Goal: Information Seeking & Learning: Learn about a topic

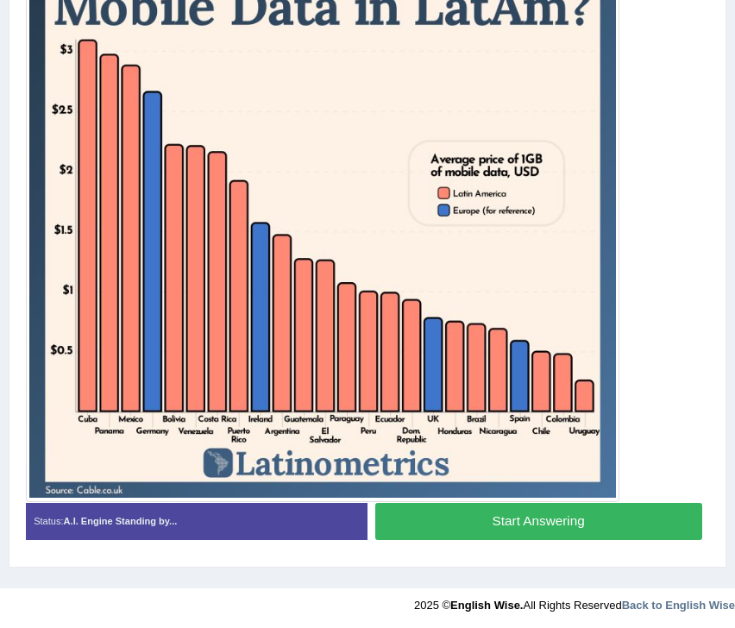
click at [460, 522] on button "Start Answering" at bounding box center [538, 521] width 327 height 37
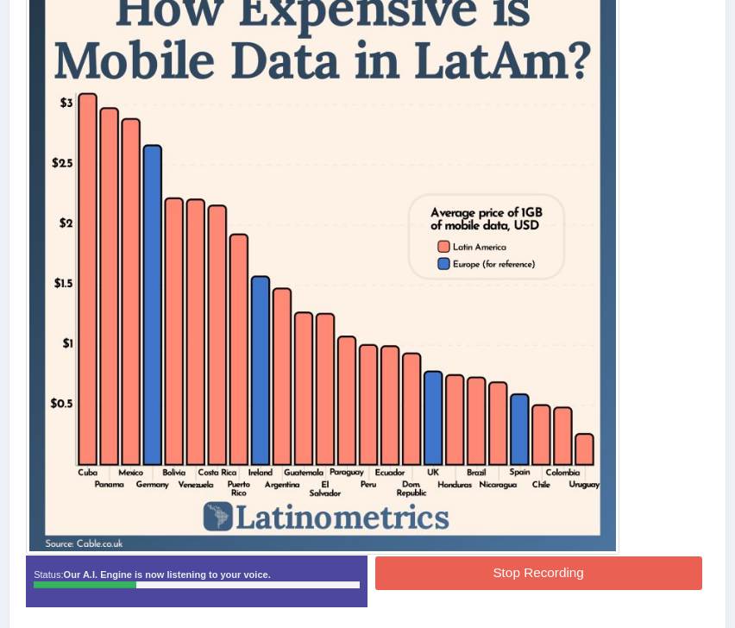
scroll to position [455, 0]
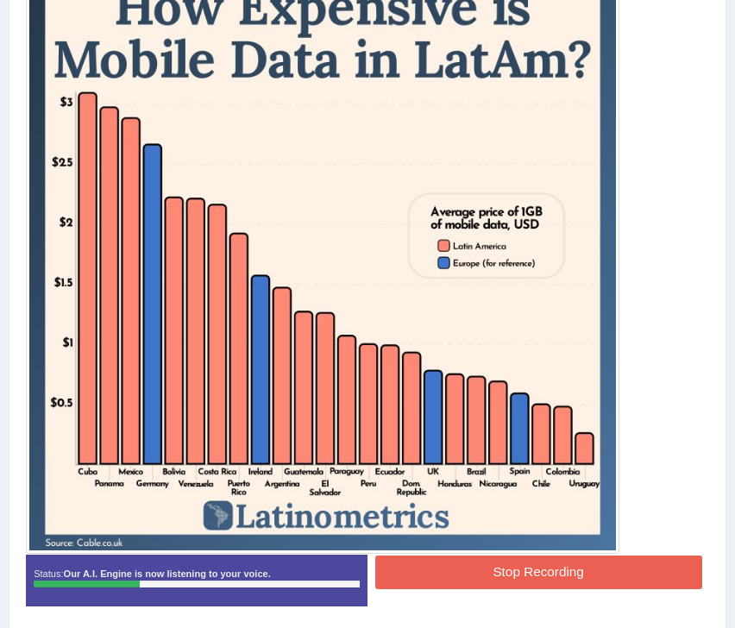
click at [492, 566] on button "Stop Recording" at bounding box center [538, 572] width 327 height 34
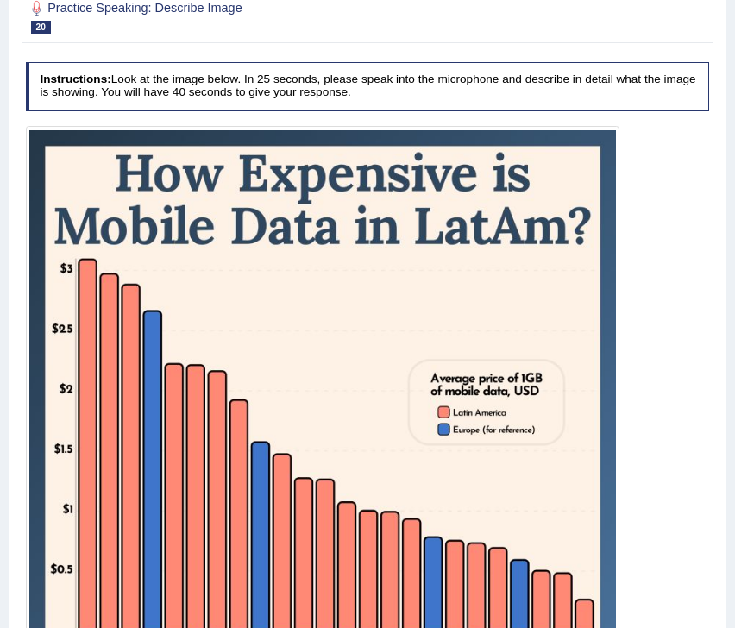
scroll to position [240, 0]
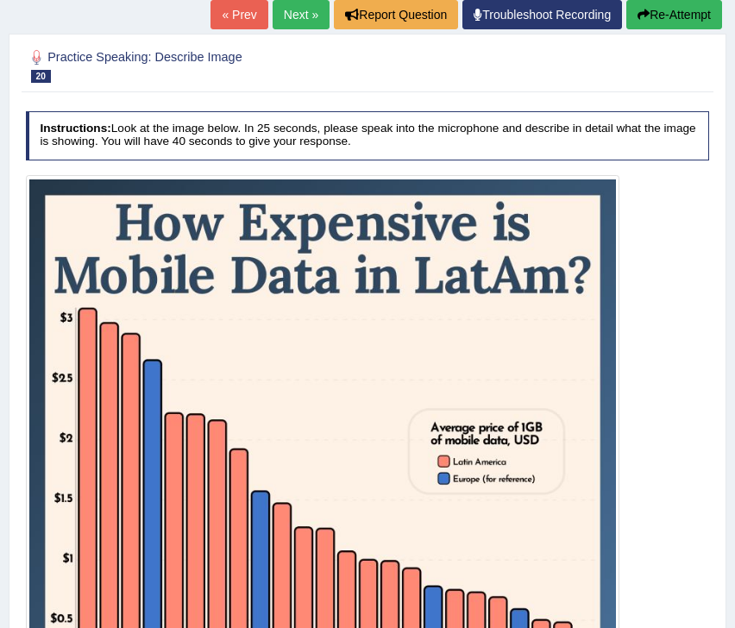
click at [634, 21] on button "Re-Attempt" at bounding box center [674, 14] width 96 height 29
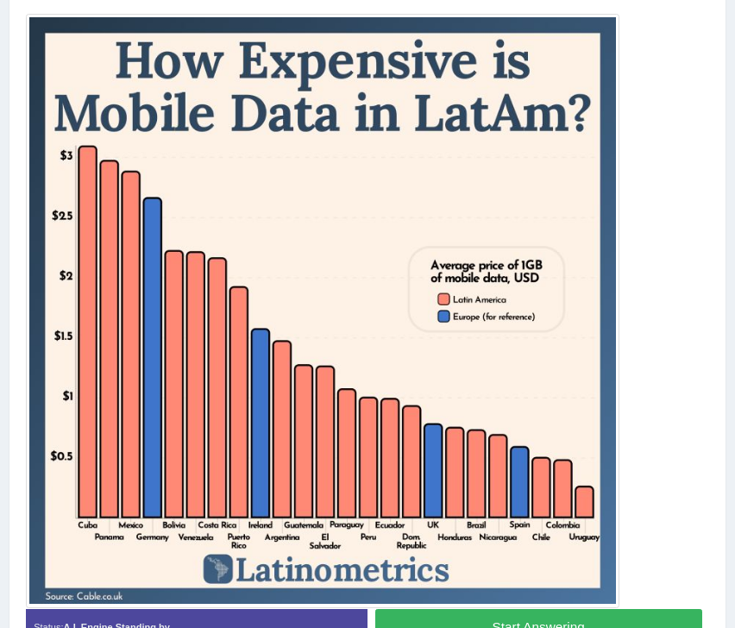
scroll to position [466, 0]
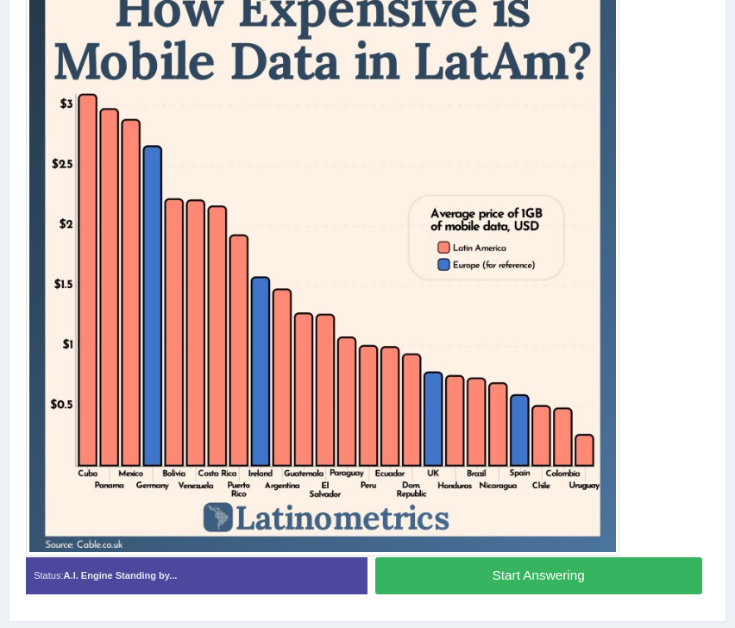
click at [400, 584] on button "Start Answering" at bounding box center [538, 575] width 327 height 37
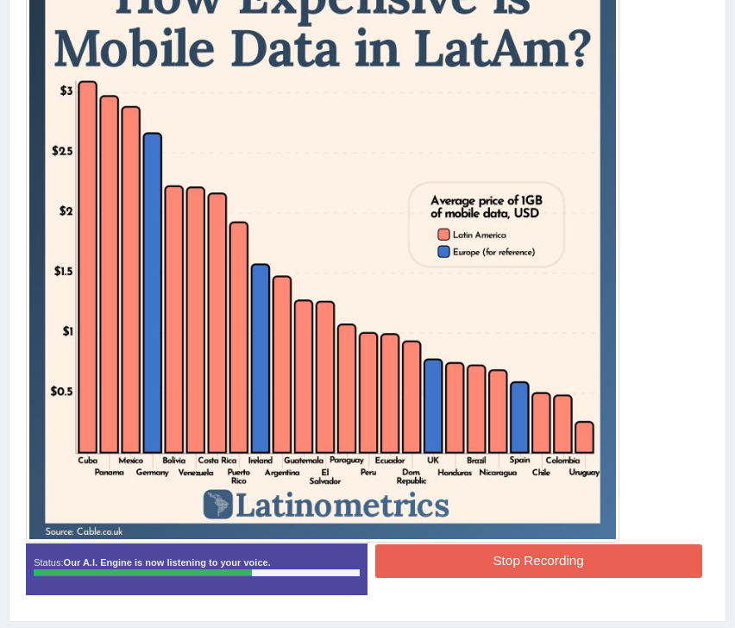
scroll to position [521, 0]
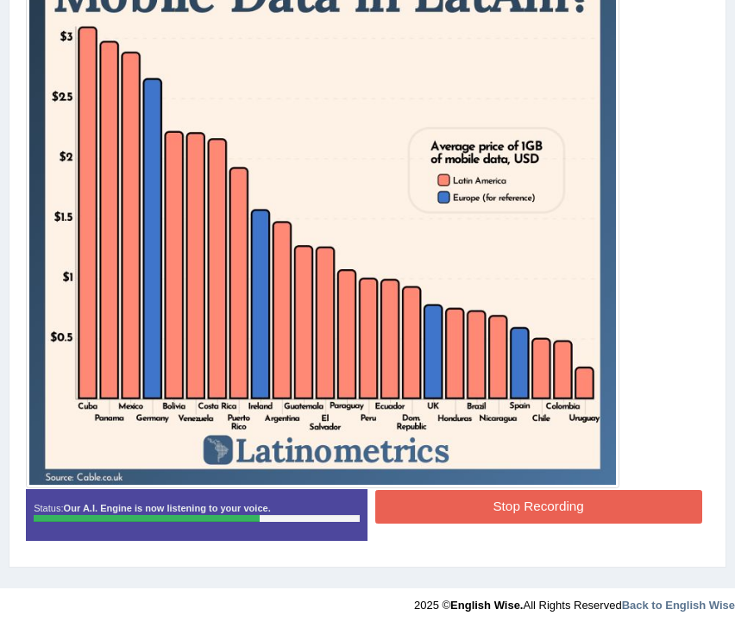
click at [604, 518] on button "Stop Recording" at bounding box center [538, 507] width 327 height 34
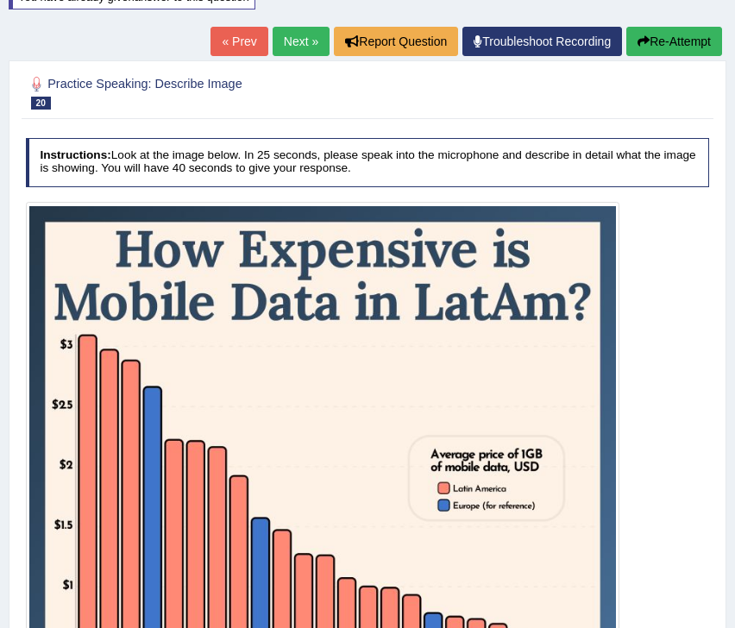
scroll to position [165, 0]
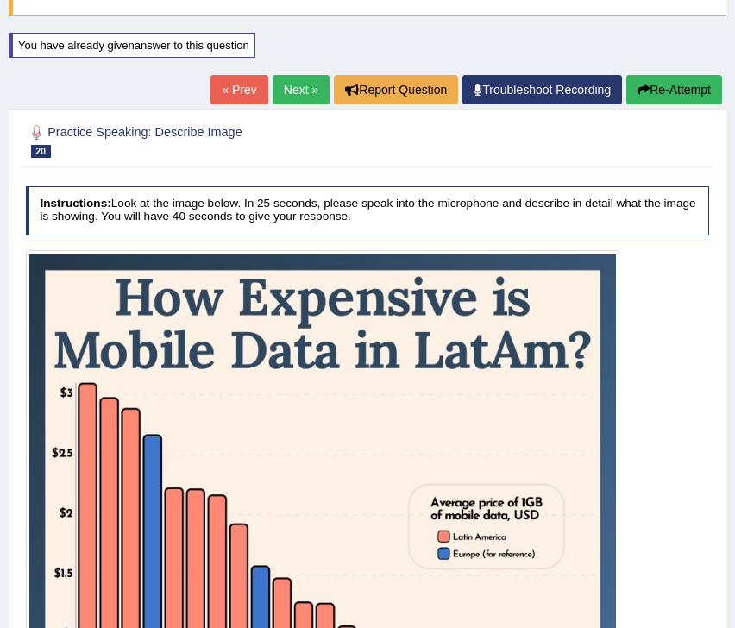
click at [652, 96] on button "Re-Attempt" at bounding box center [674, 89] width 96 height 29
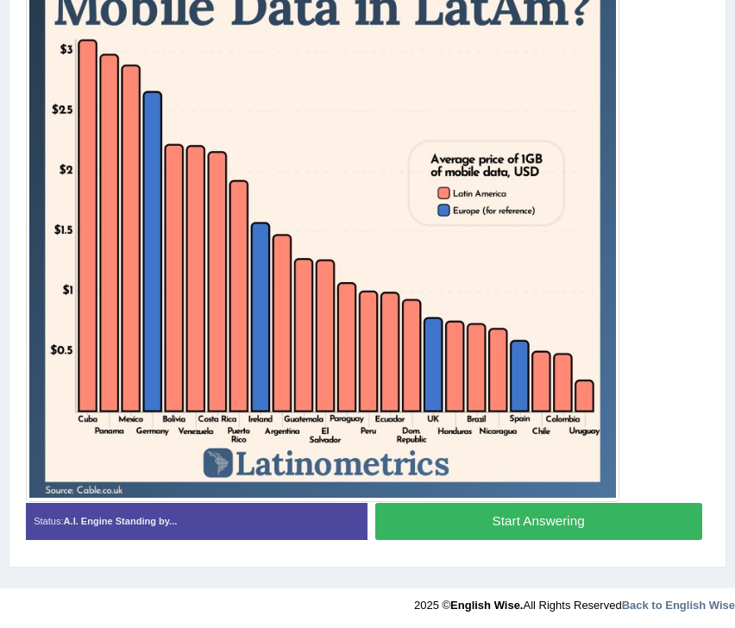
click at [428, 520] on button "Start Answering" at bounding box center [538, 521] width 327 height 37
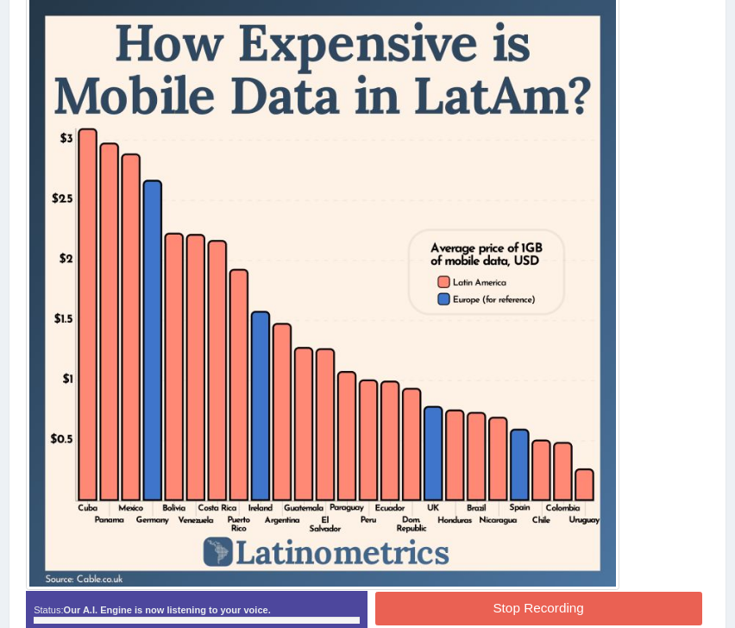
scroll to position [417, 0]
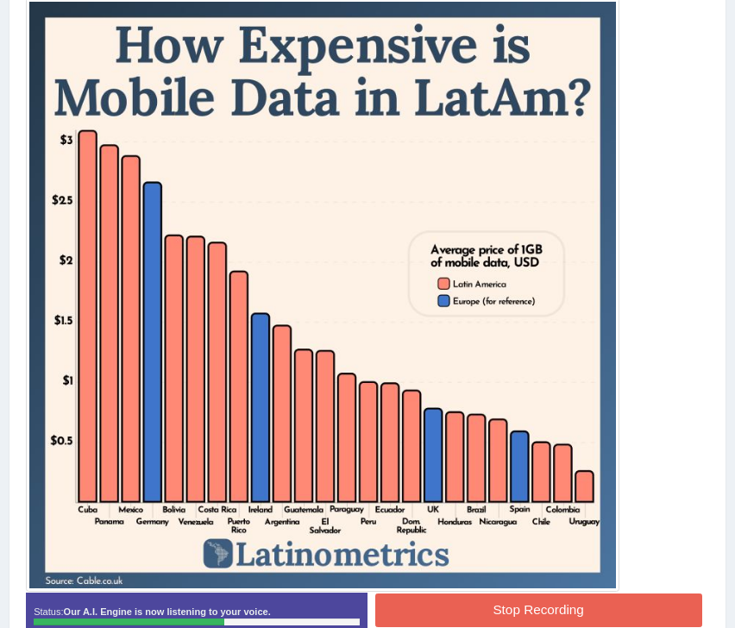
click at [479, 604] on button "Stop Recording" at bounding box center [538, 610] width 327 height 34
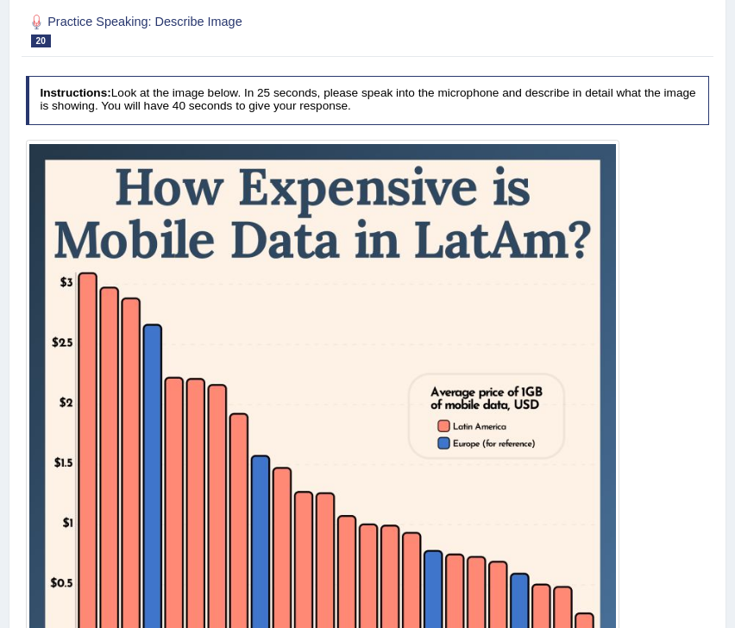
scroll to position [0, 0]
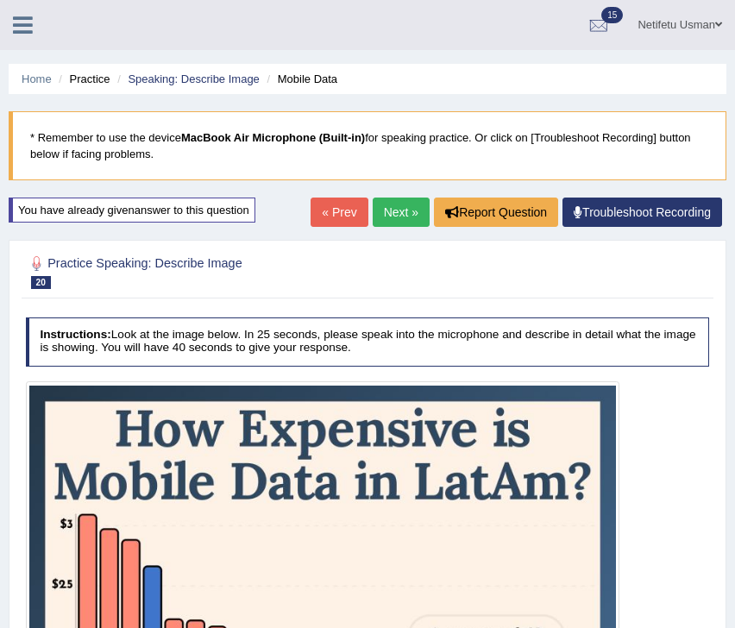
click at [387, 221] on link "Next »" at bounding box center [401, 211] width 57 height 29
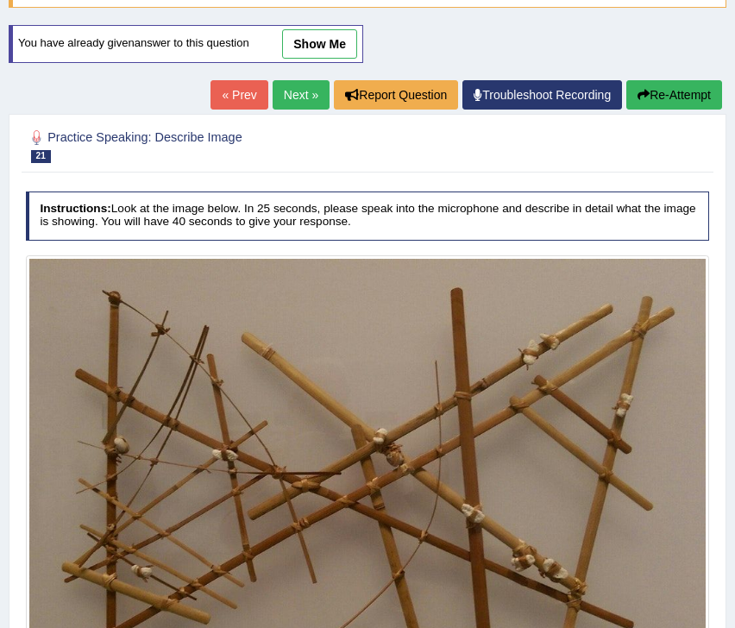
scroll to position [190, 0]
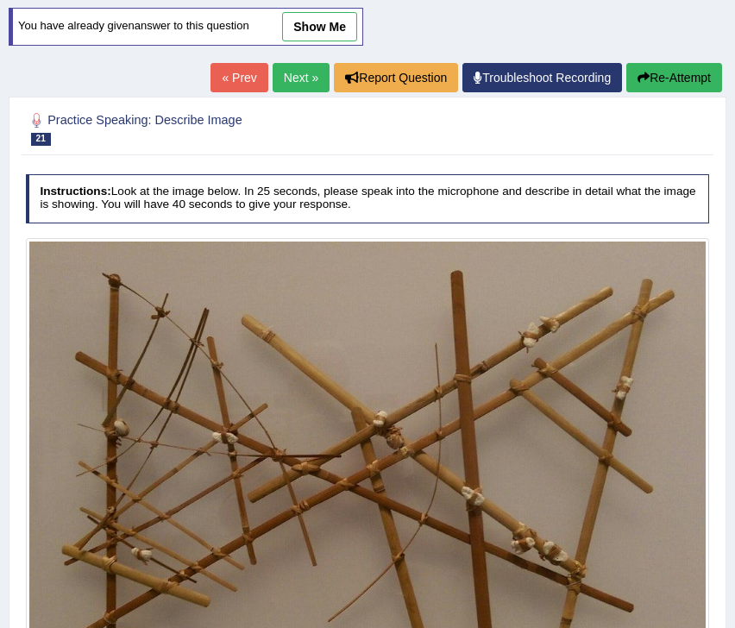
click at [287, 83] on link "Next »" at bounding box center [300, 77] width 57 height 29
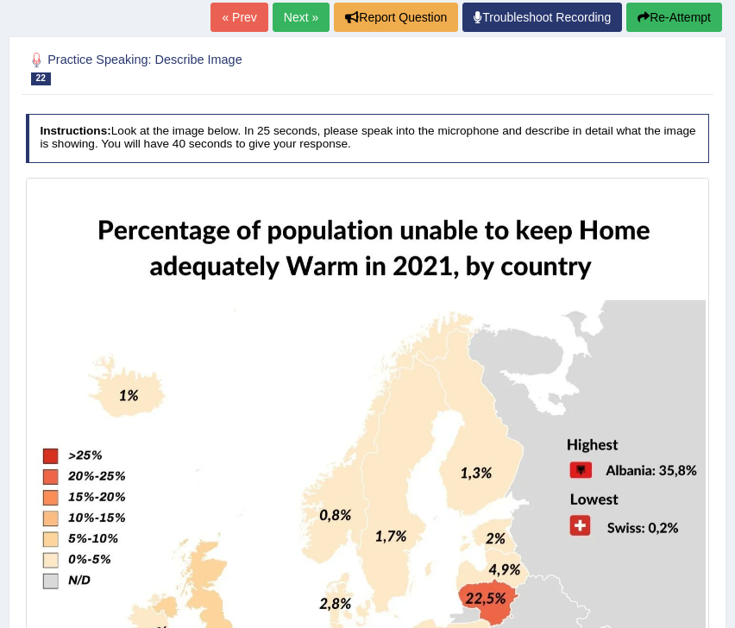
scroll to position [252, 0]
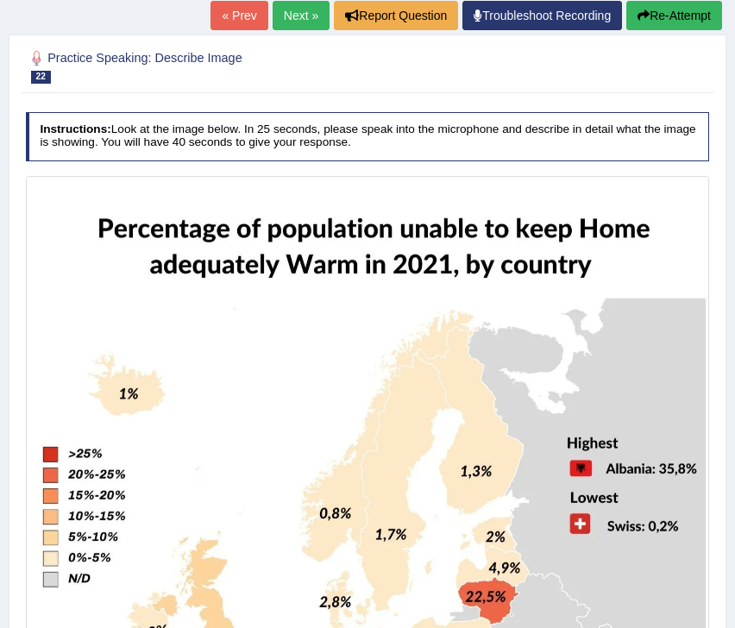
click at [687, 22] on button "Re-Attempt" at bounding box center [674, 15] width 96 height 29
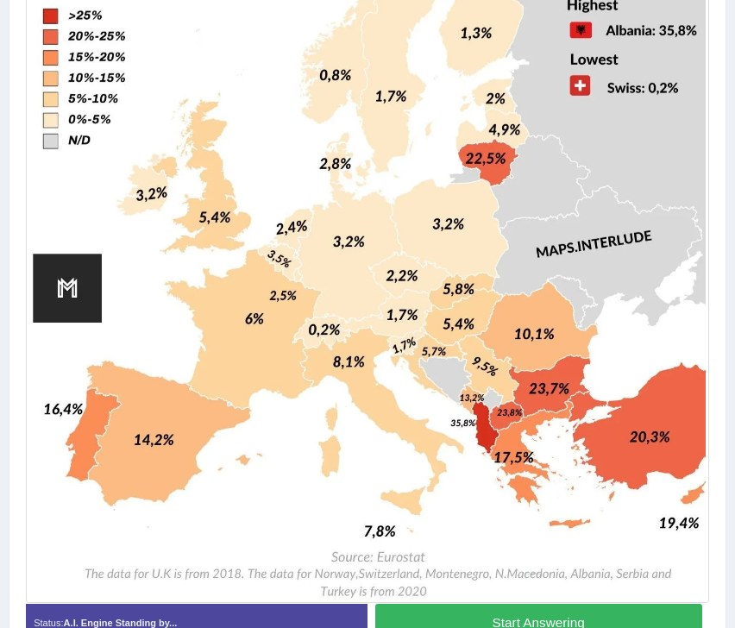
scroll to position [793, 0]
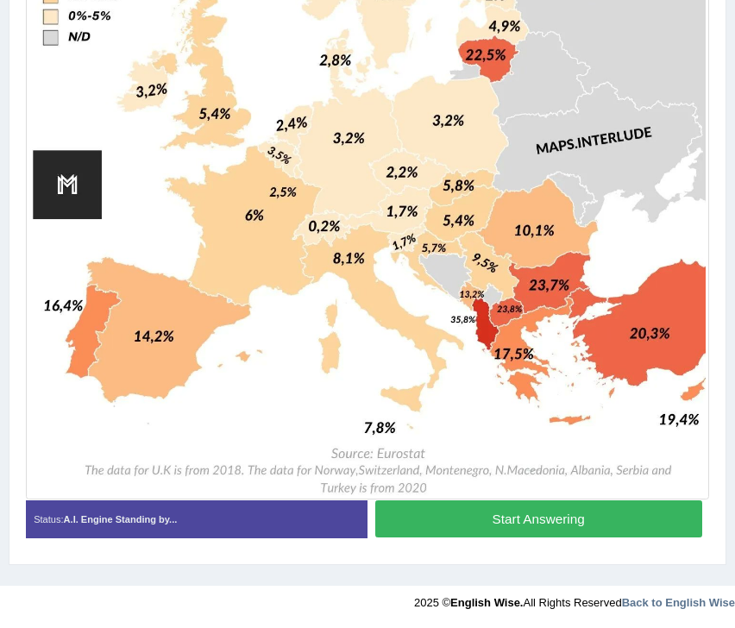
click at [448, 523] on button "Start Answering" at bounding box center [538, 518] width 327 height 37
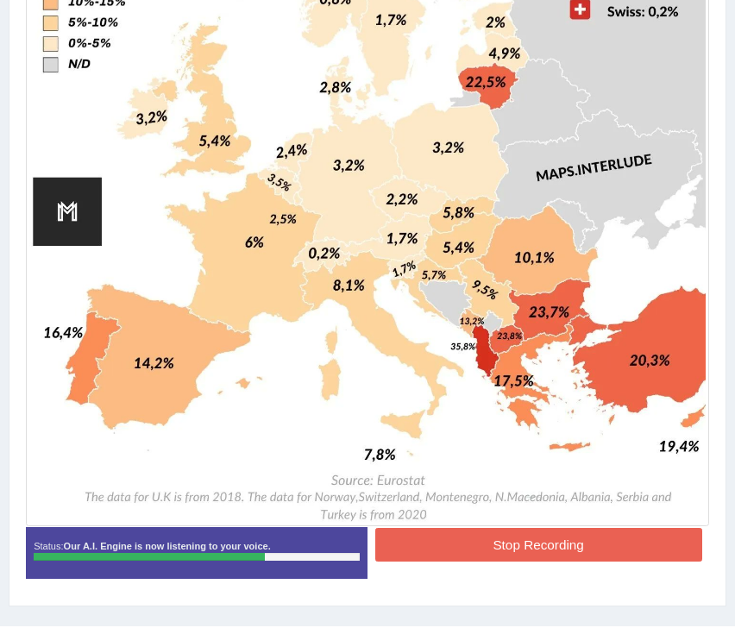
scroll to position [794, 0]
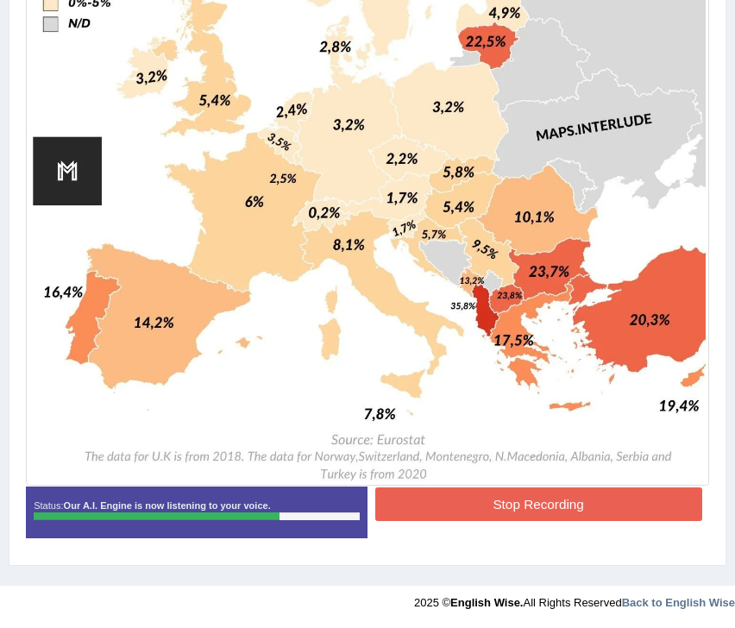
click at [414, 514] on button "Stop Recording" at bounding box center [538, 504] width 327 height 34
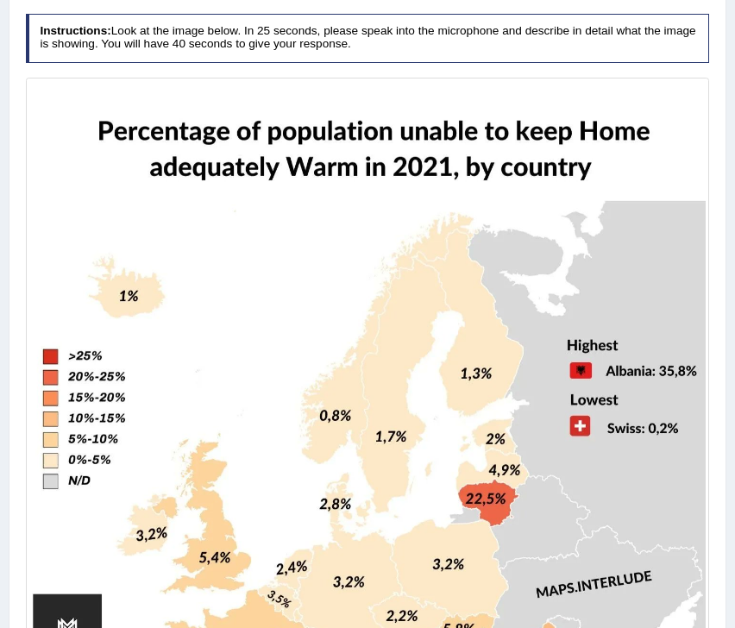
scroll to position [58, 0]
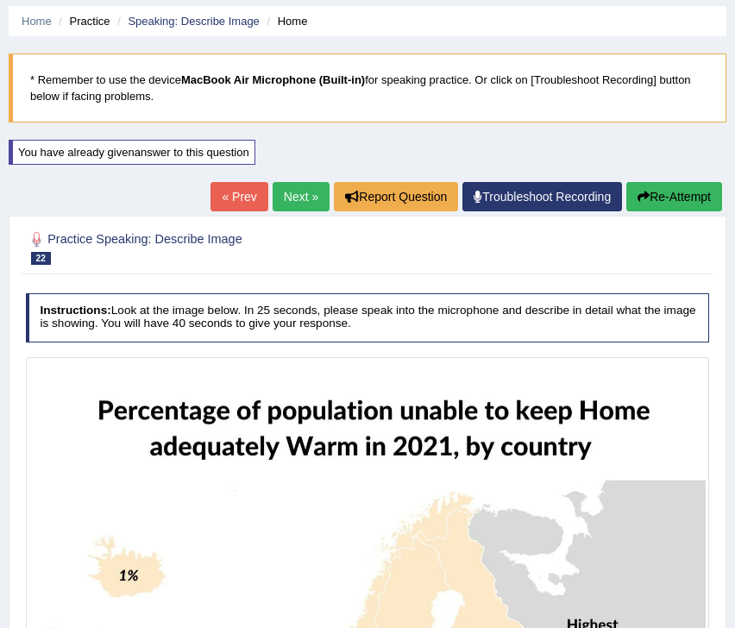
click at [298, 192] on link "Next »" at bounding box center [300, 196] width 57 height 29
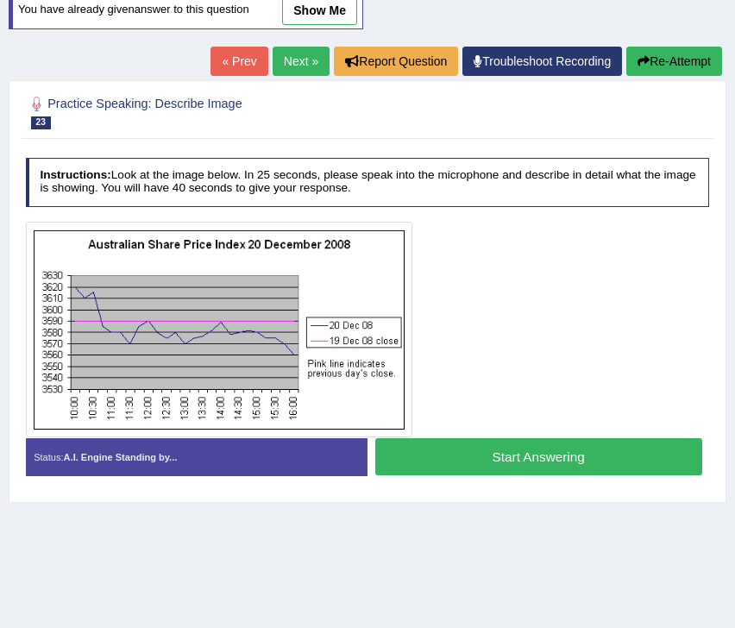
click at [434, 453] on button "Start Answering" at bounding box center [538, 456] width 327 height 37
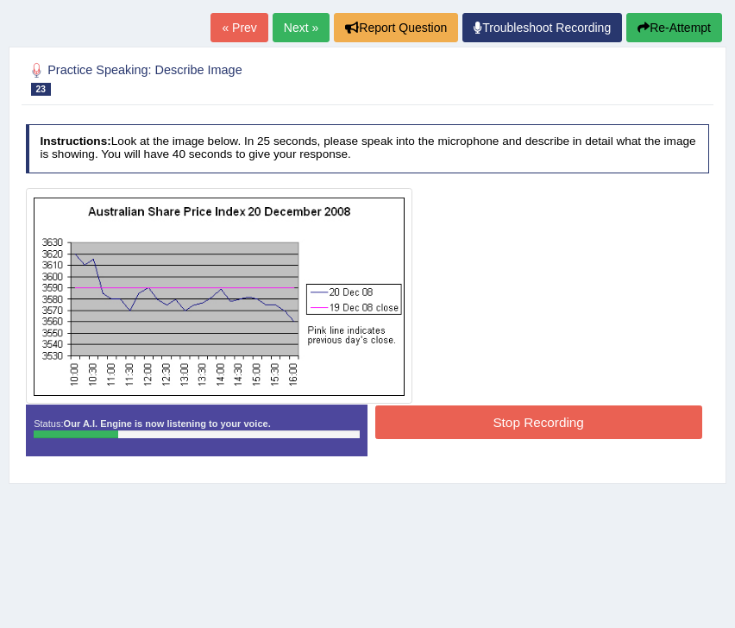
scroll to position [225, 0]
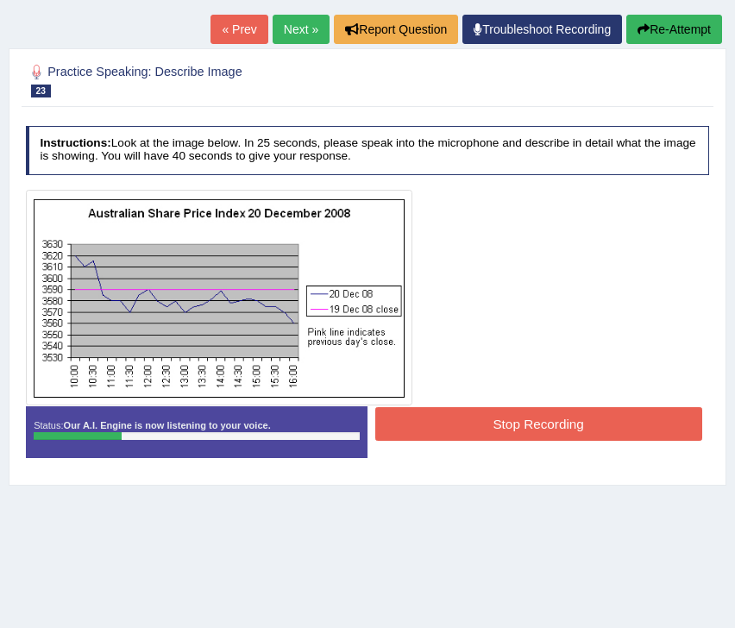
click at [695, 34] on button "Re-Attempt" at bounding box center [674, 29] width 96 height 29
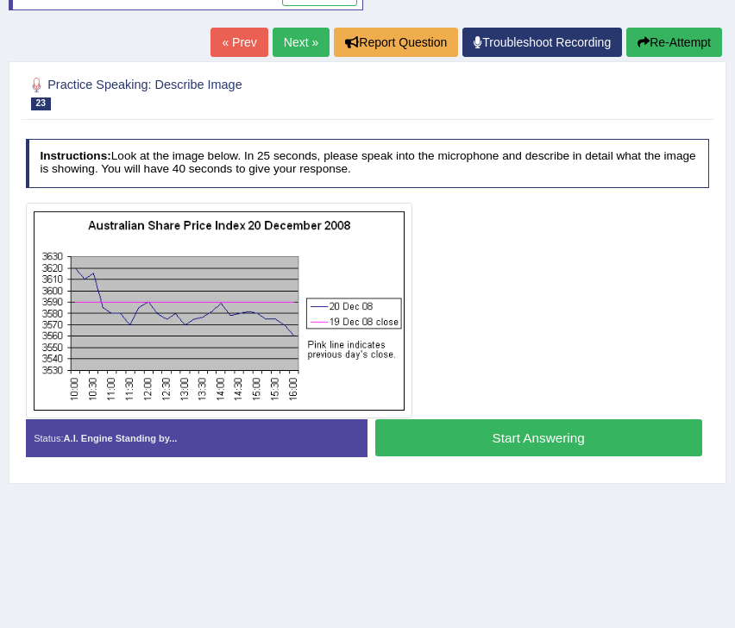
click at [498, 439] on button "Start Answering" at bounding box center [538, 437] width 327 height 37
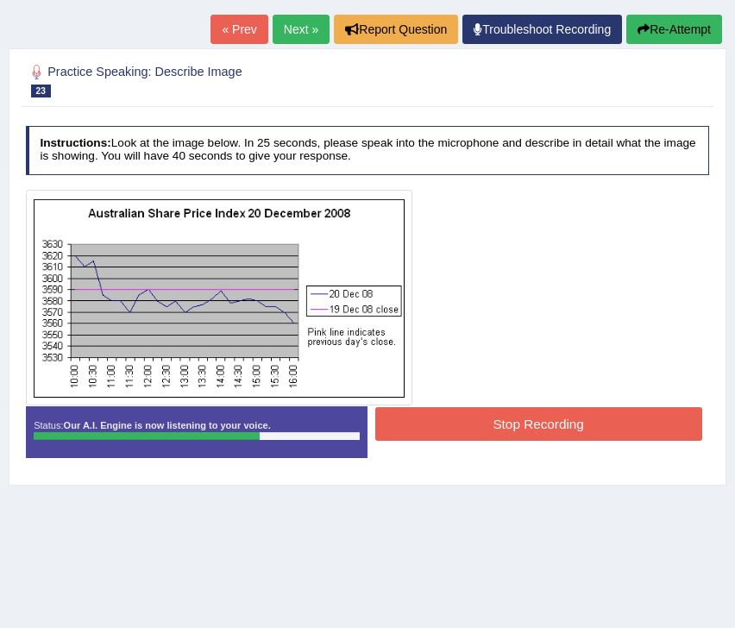
click at [511, 422] on button "Stop Recording" at bounding box center [538, 424] width 327 height 34
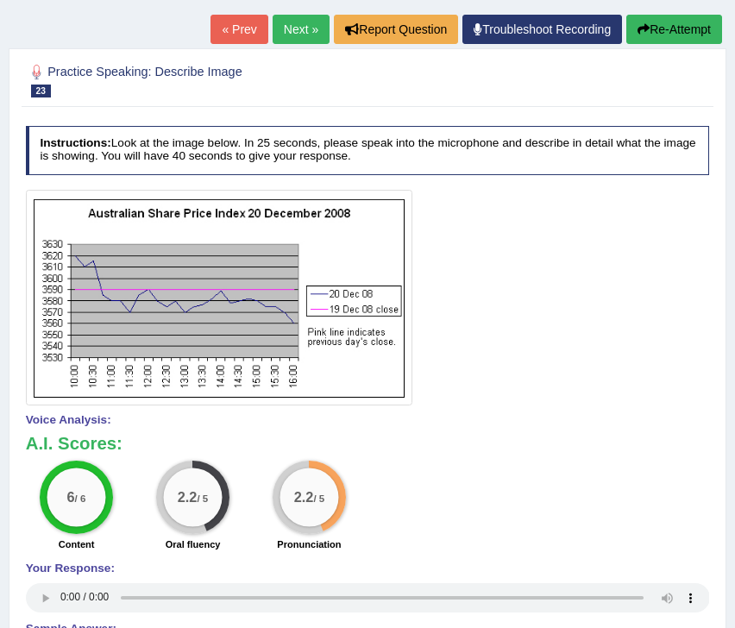
click at [298, 34] on link "Next »" at bounding box center [300, 29] width 57 height 29
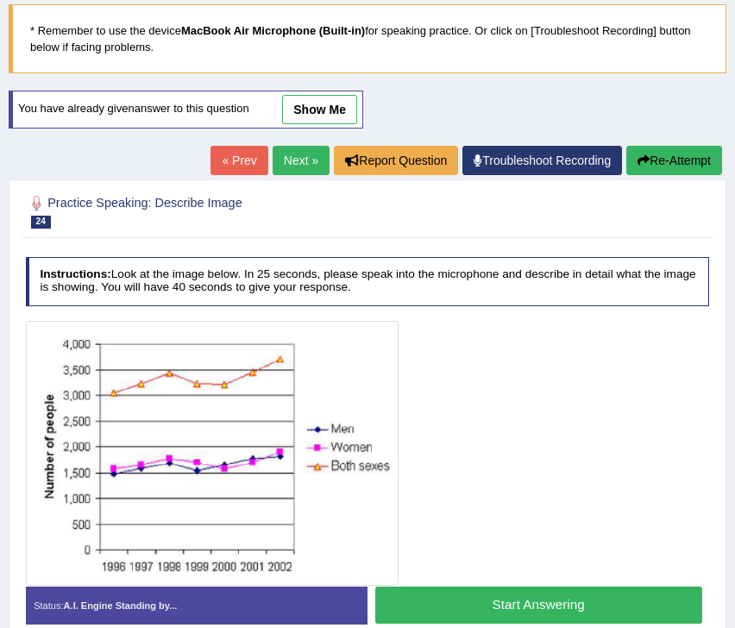
scroll to position [118, 0]
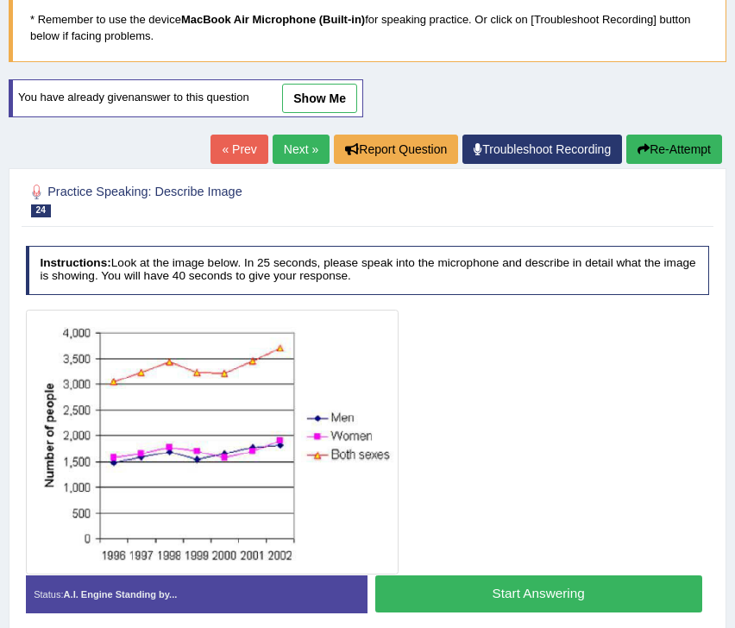
click at [434, 586] on button "Start Answering" at bounding box center [538, 593] width 327 height 37
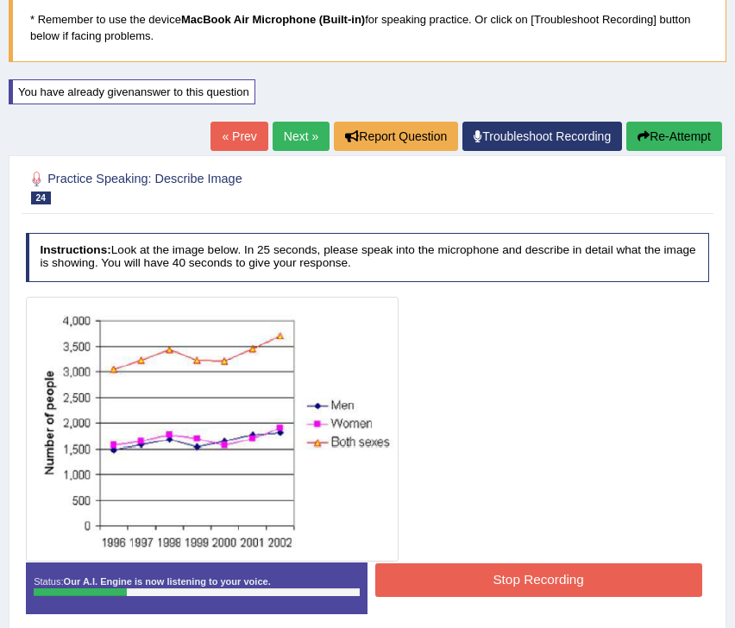
click at [471, 575] on button "Stop Recording" at bounding box center [538, 580] width 327 height 34
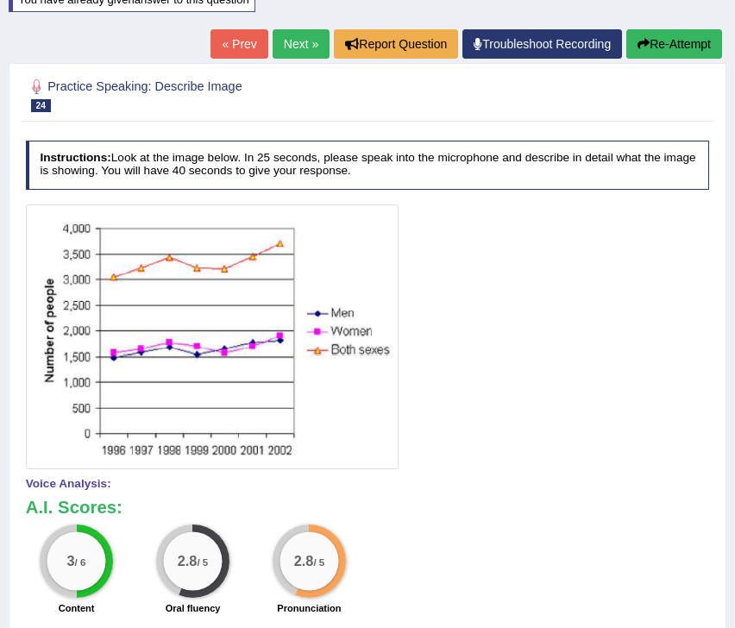
scroll to position [129, 0]
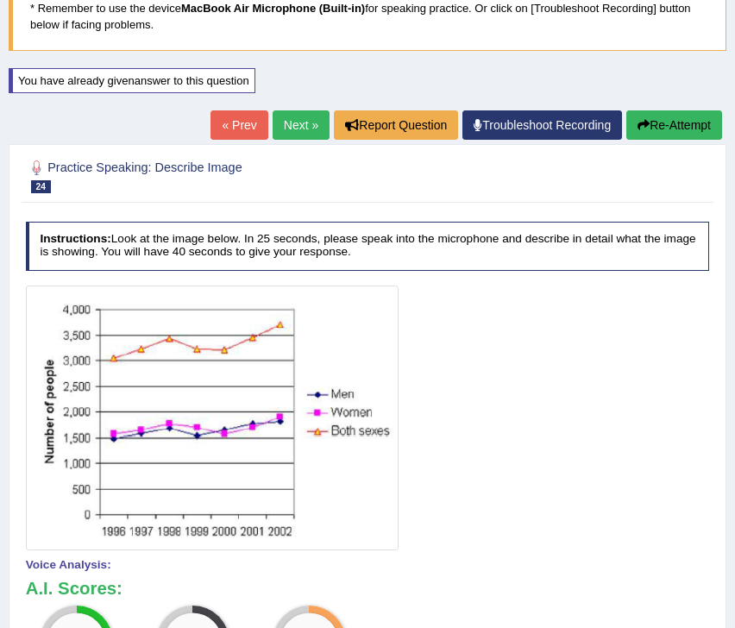
click at [687, 138] on button "Re-Attempt" at bounding box center [674, 124] width 96 height 29
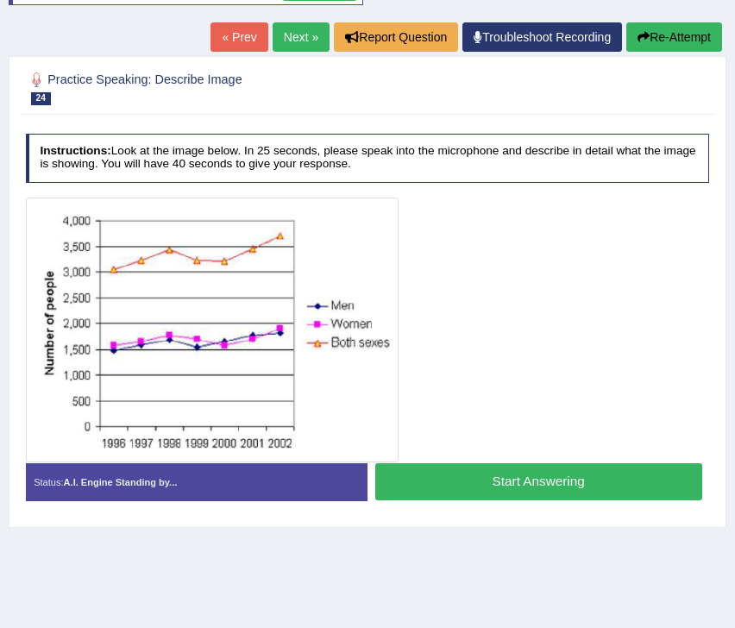
scroll to position [235, 0]
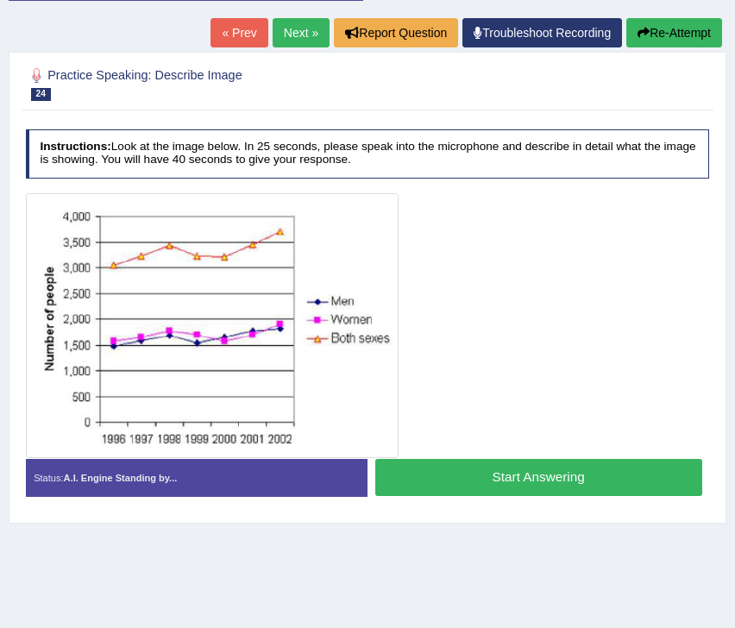
click at [498, 471] on button "Start Answering" at bounding box center [538, 477] width 327 height 37
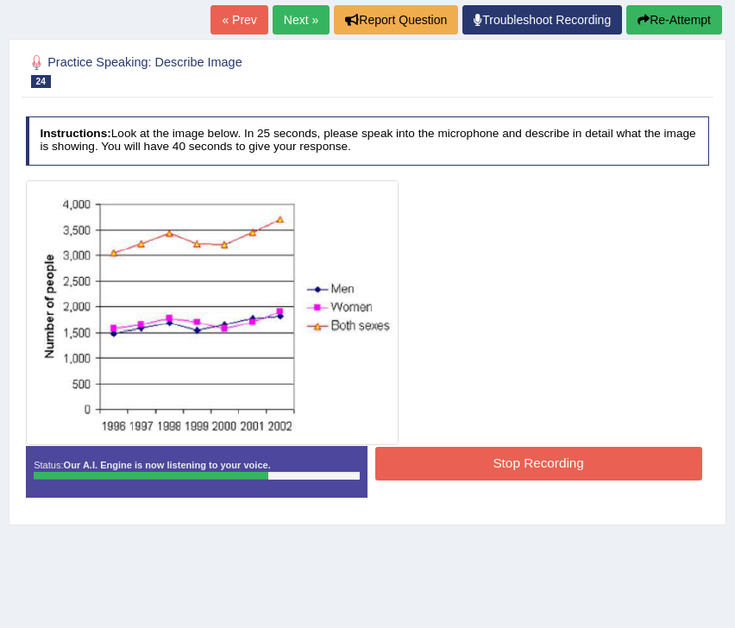
click at [554, 460] on button "Stop Recording" at bounding box center [538, 464] width 327 height 34
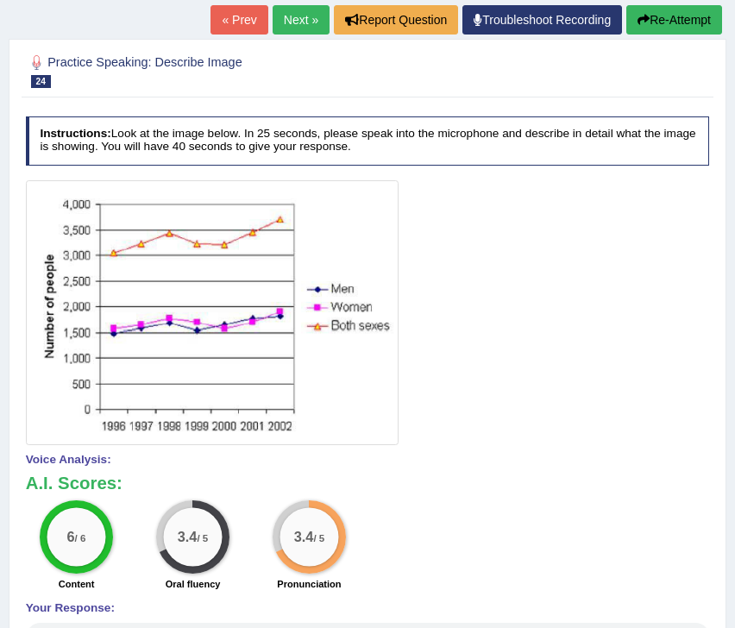
click at [298, 25] on link "Next »" at bounding box center [300, 19] width 57 height 29
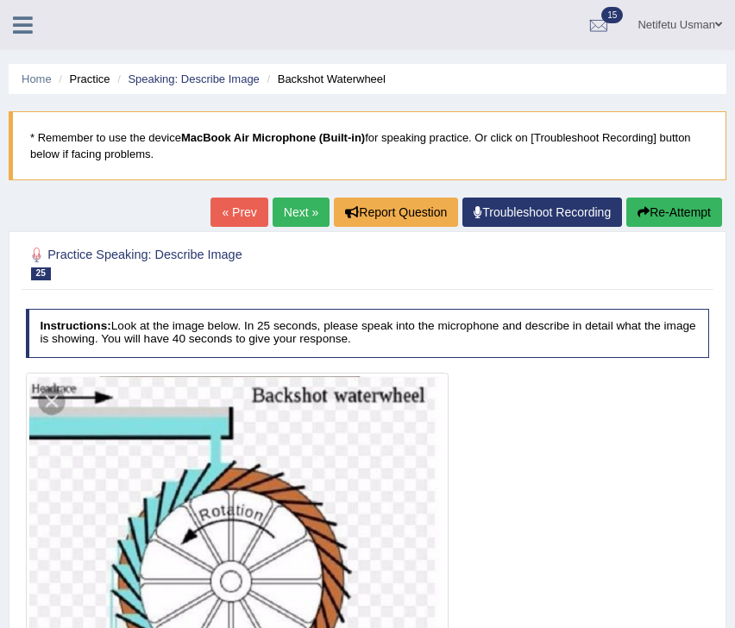
click at [306, 209] on link "Next »" at bounding box center [300, 211] width 57 height 29
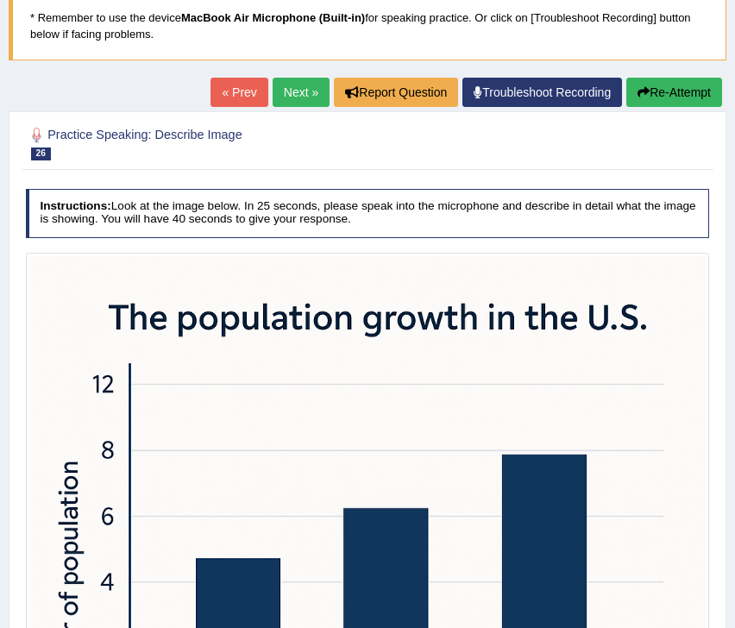
scroll to position [61, 0]
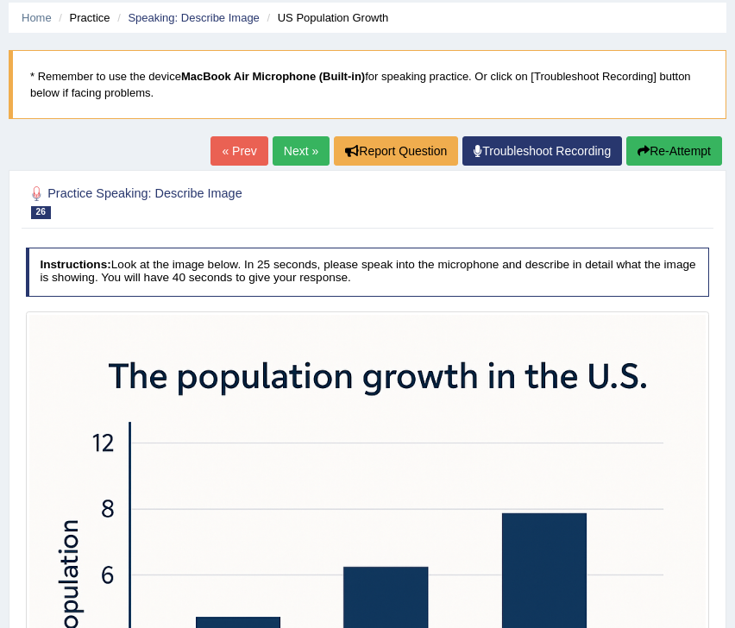
click at [646, 157] on button "Re-Attempt" at bounding box center [674, 150] width 96 height 29
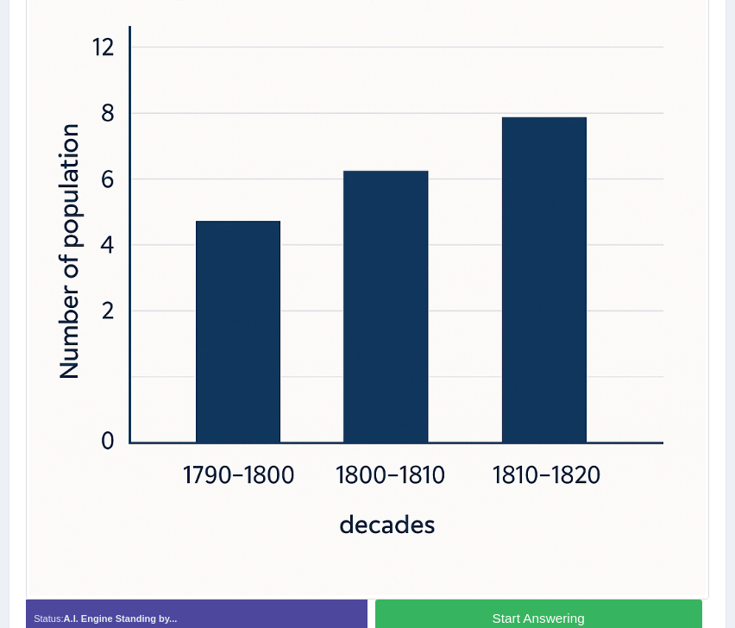
scroll to position [556, 0]
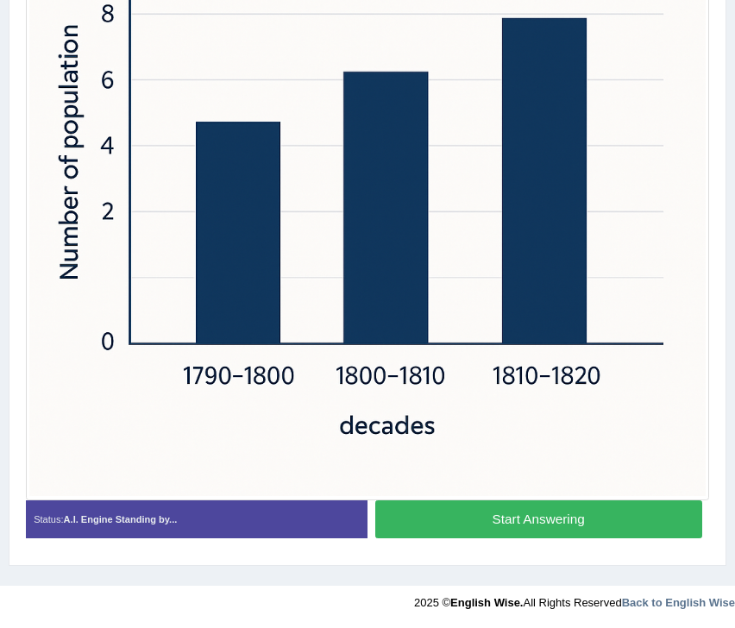
click at [519, 520] on button "Start Answering" at bounding box center [538, 518] width 327 height 37
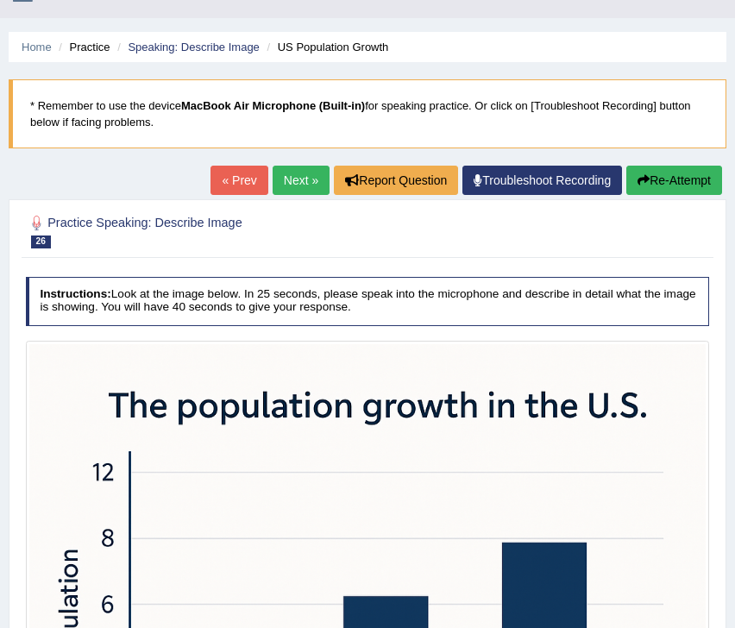
scroll to position [28, 0]
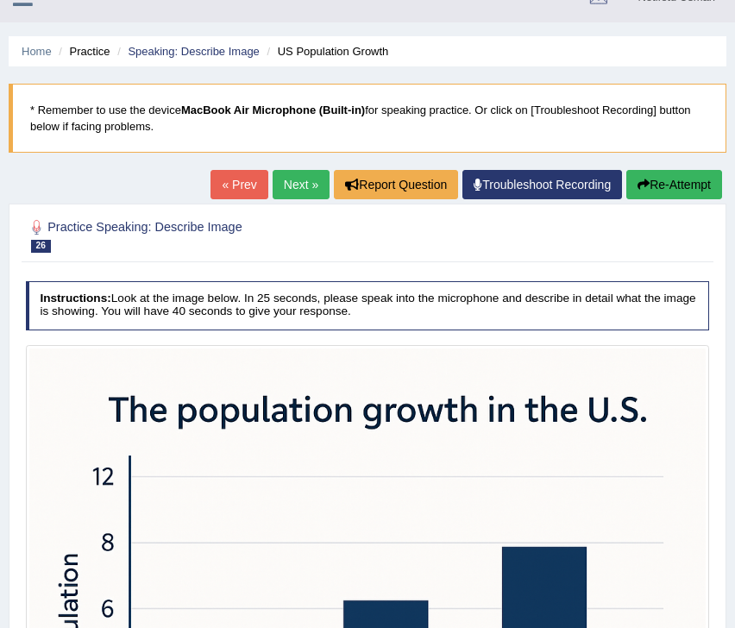
click at [648, 170] on button "Re-Attempt" at bounding box center [674, 184] width 96 height 29
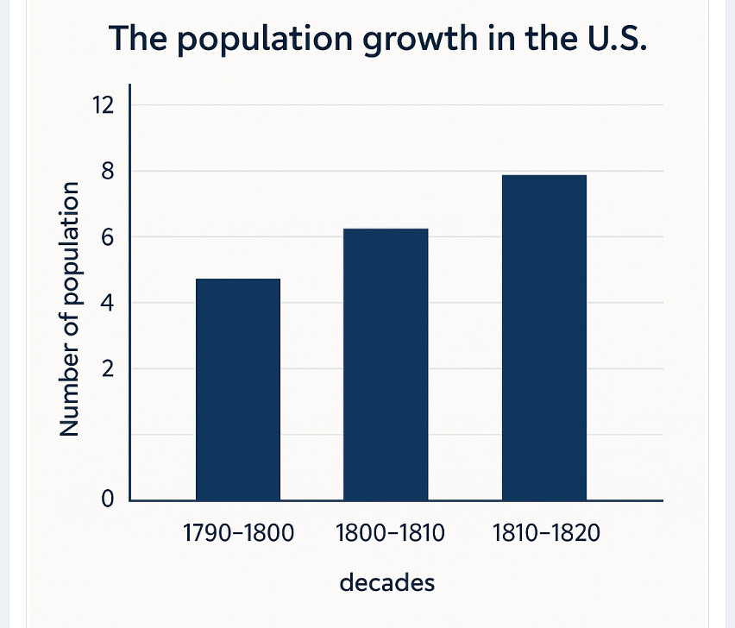
scroll to position [556, 0]
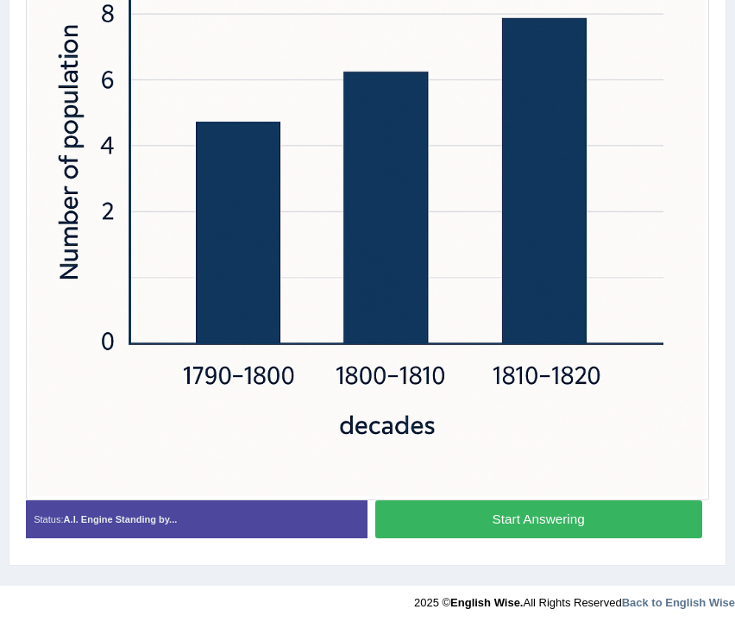
click at [460, 519] on button "Start Answering" at bounding box center [538, 518] width 327 height 37
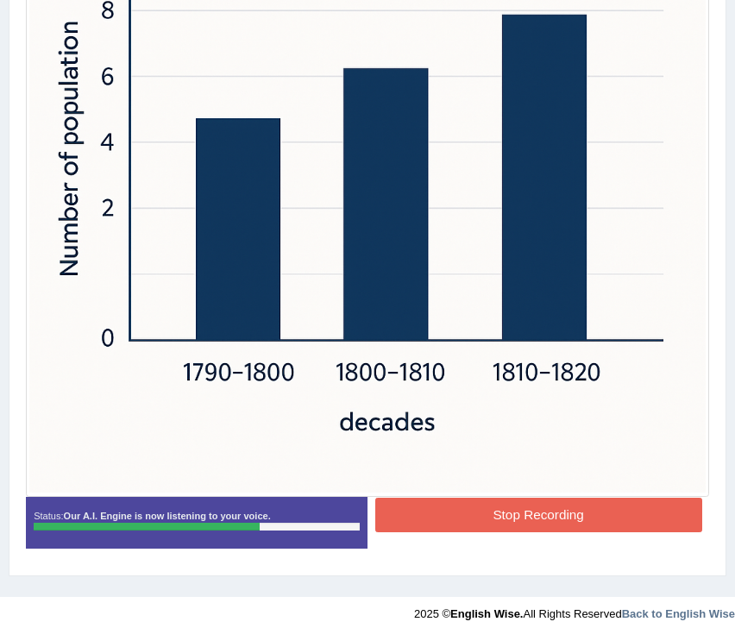
scroll to position [570, 0]
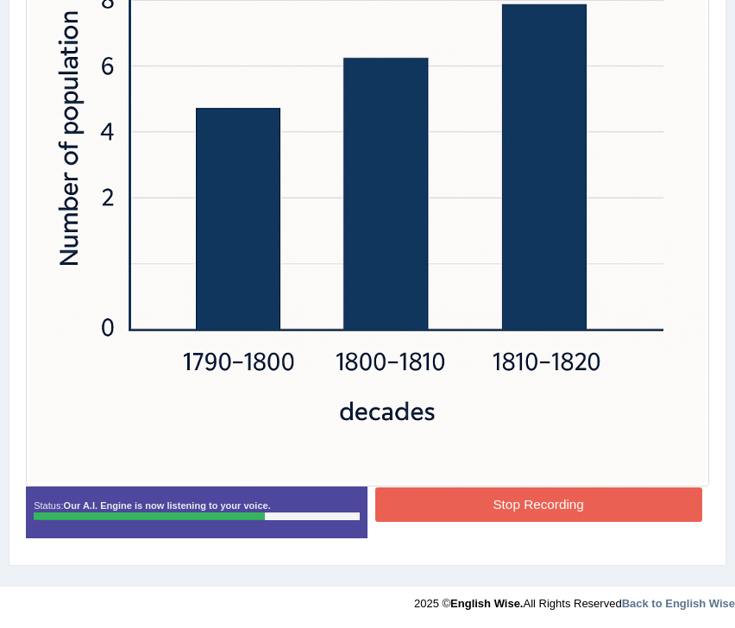
click at [490, 482] on div at bounding box center [368, 145] width 684 height 684
click at [476, 499] on button "Stop Recording" at bounding box center [538, 504] width 327 height 34
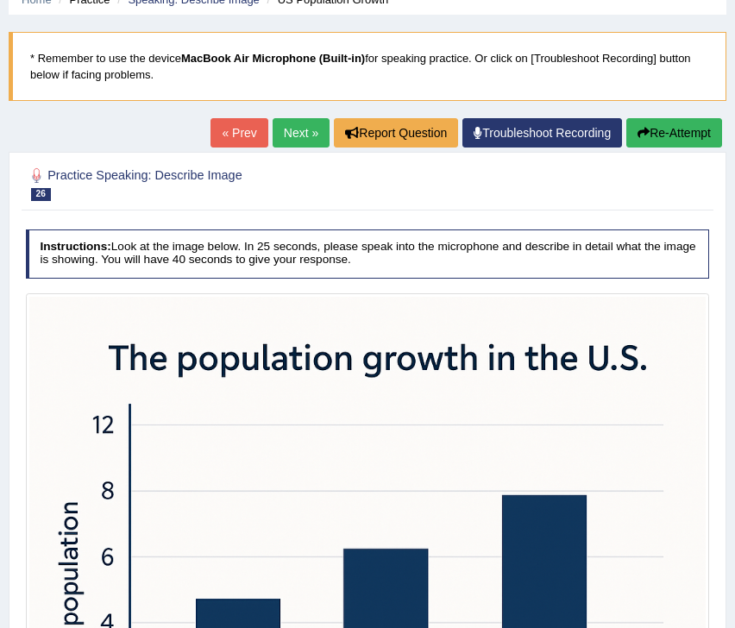
scroll to position [0, 0]
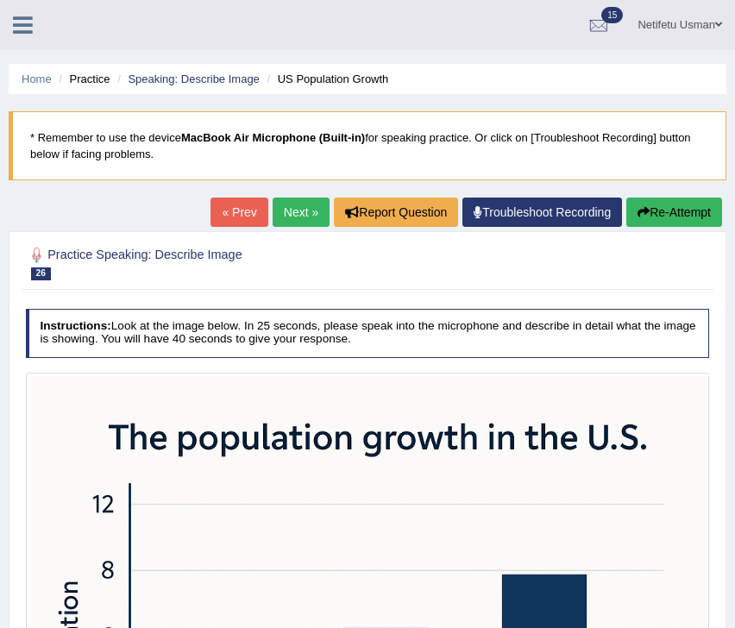
click at [291, 210] on link "Next »" at bounding box center [300, 211] width 57 height 29
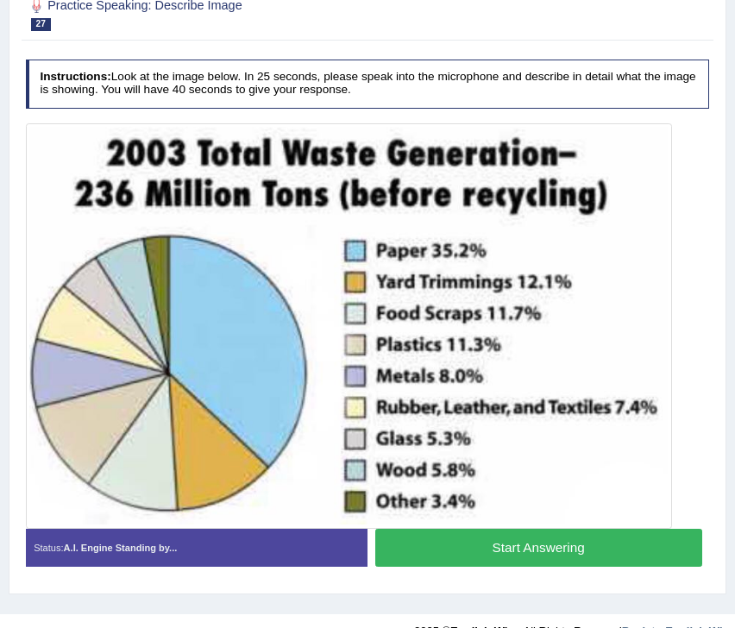
scroll to position [252, 0]
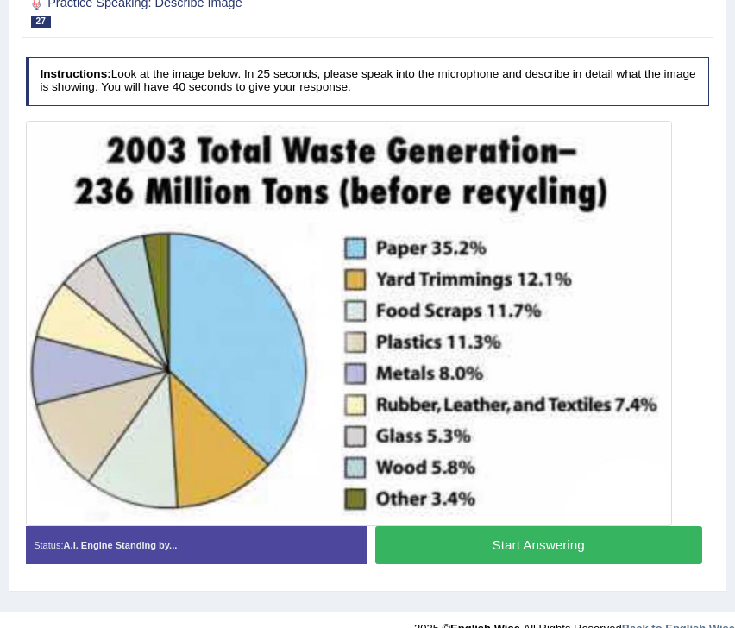
click at [417, 539] on button "Start Answering" at bounding box center [538, 544] width 327 height 37
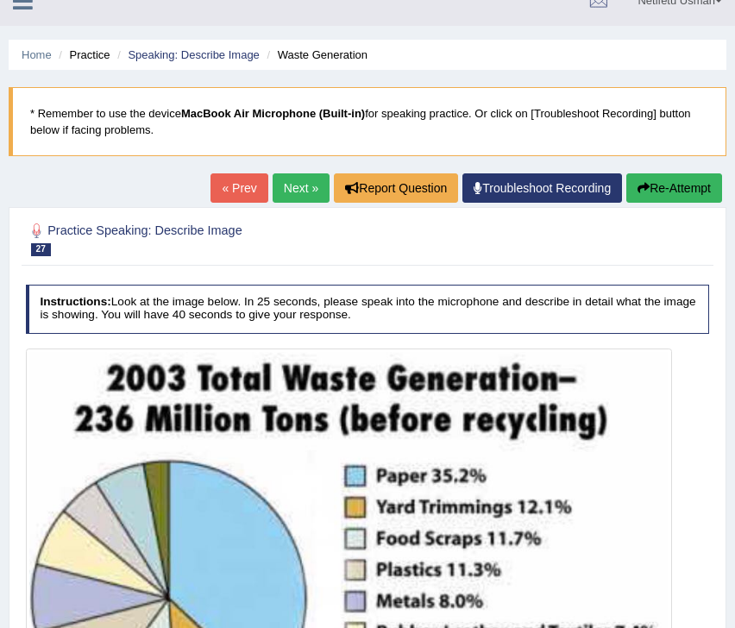
scroll to position [0, 0]
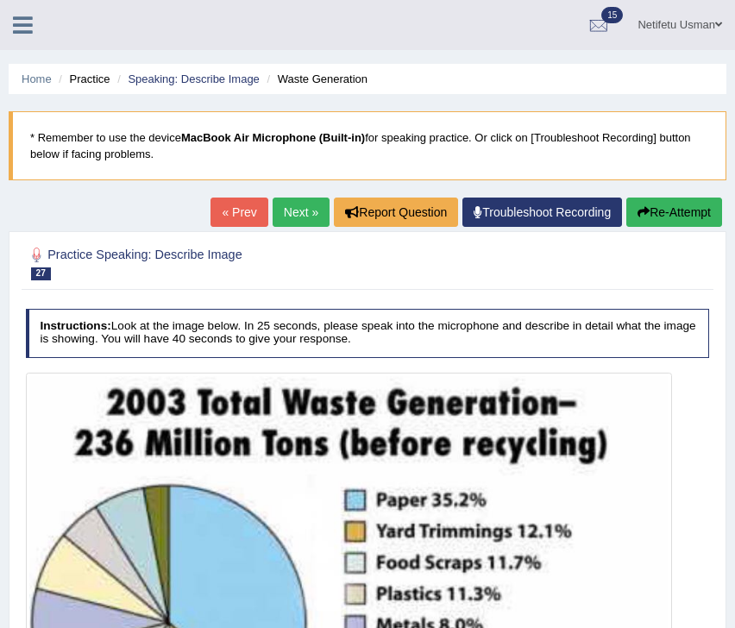
click at [688, 219] on button "Re-Attempt" at bounding box center [674, 211] width 96 height 29
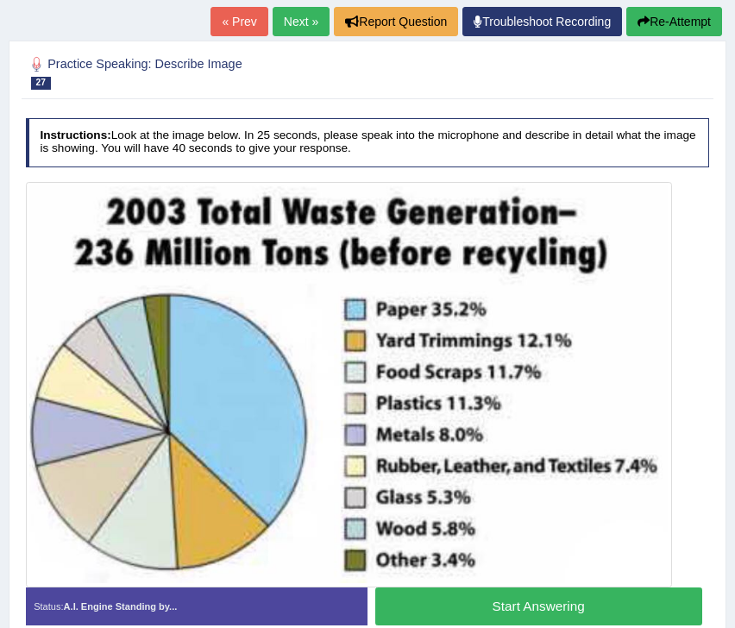
scroll to position [278, 0]
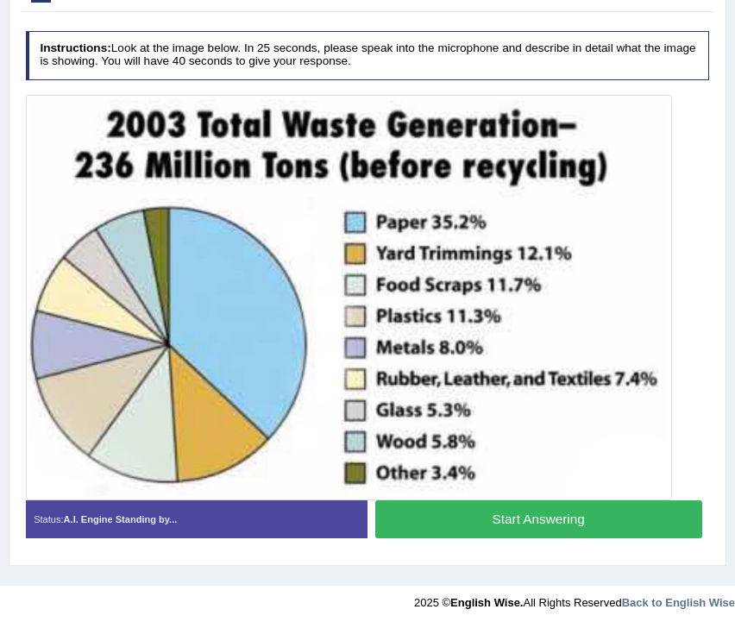
click at [507, 513] on button "Start Answering" at bounding box center [538, 518] width 327 height 37
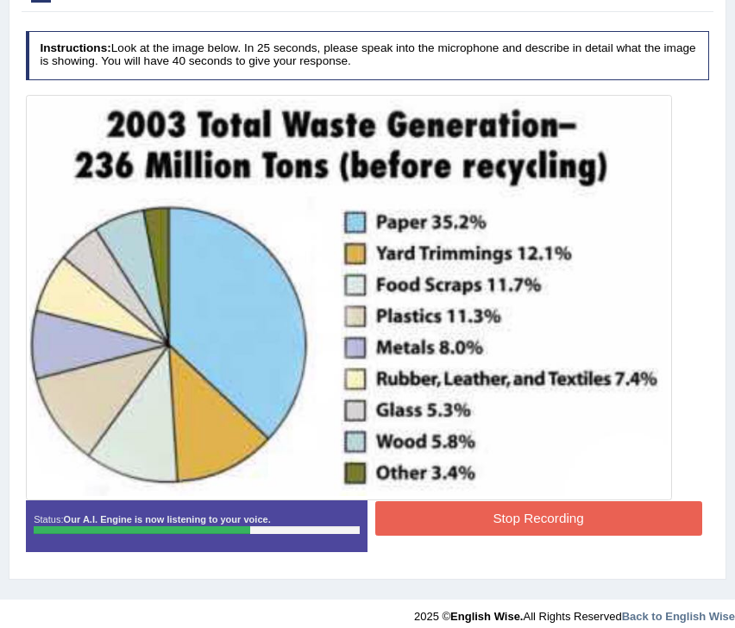
click at [507, 513] on button "Stop Recording" at bounding box center [538, 518] width 327 height 34
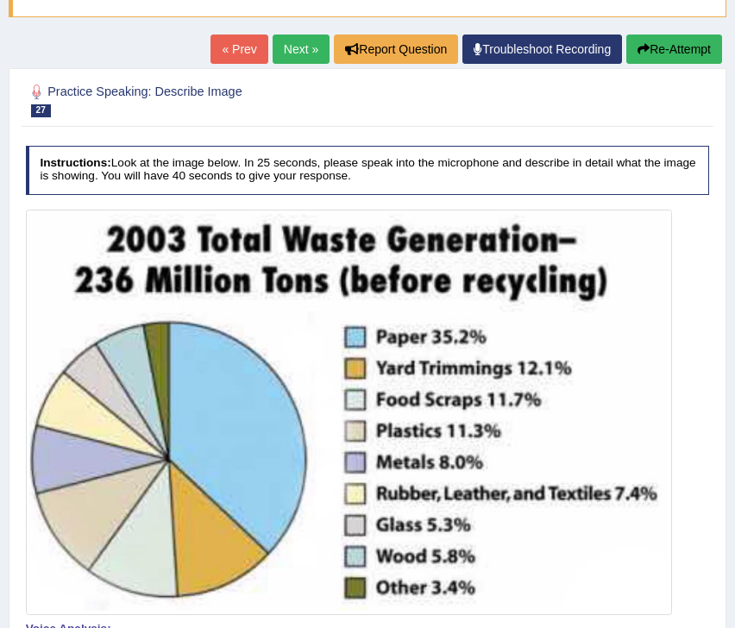
scroll to position [58, 0]
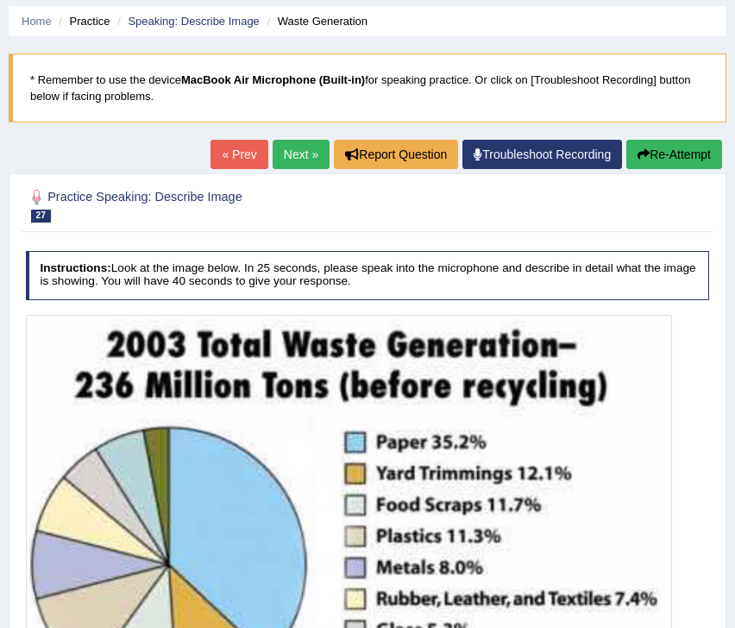
click at [667, 145] on button "Re-Attempt" at bounding box center [674, 154] width 96 height 29
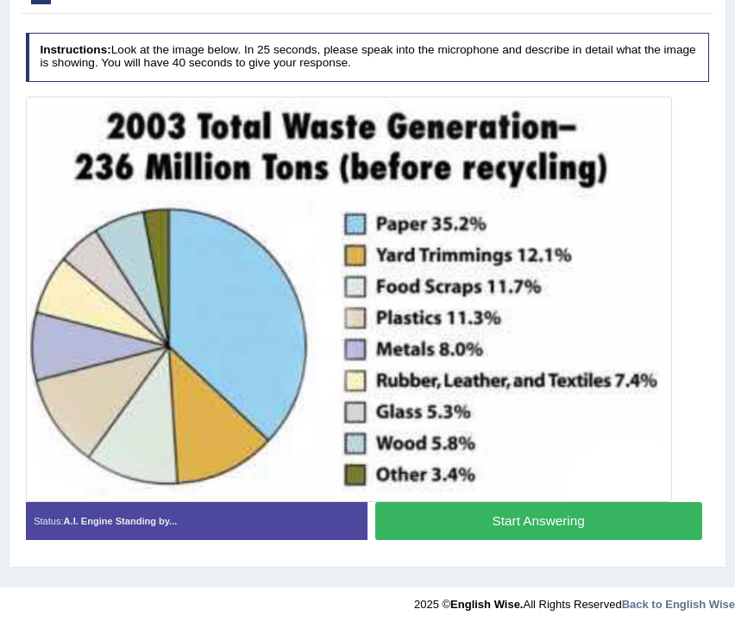
click at [484, 522] on button "Start Answering" at bounding box center [538, 520] width 327 height 37
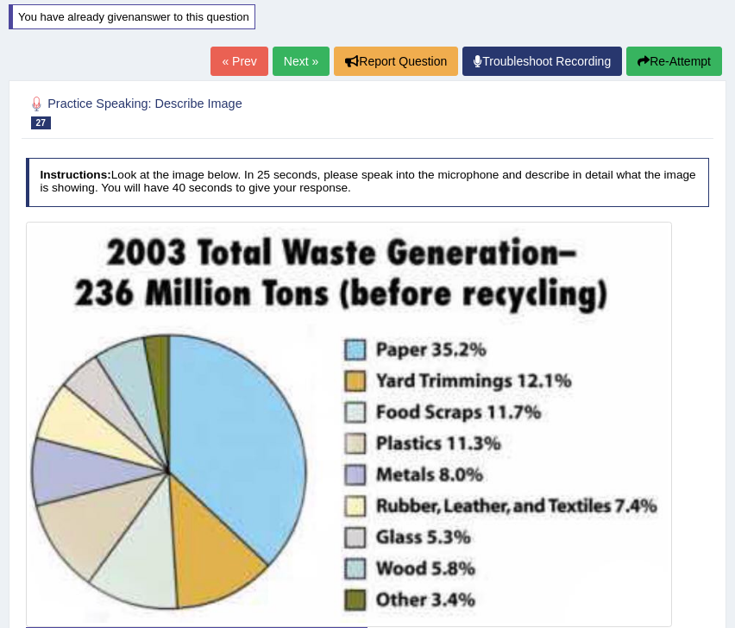
scroll to position [183, 0]
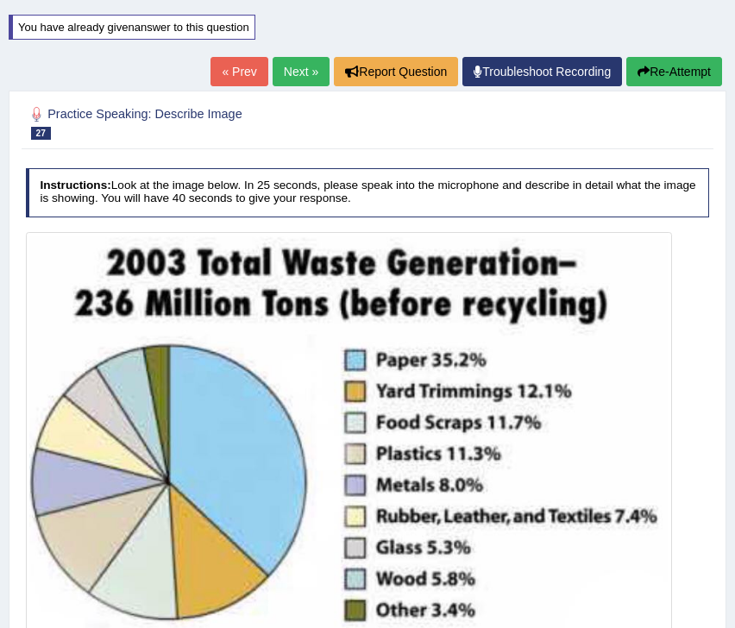
click at [664, 66] on button "Re-Attempt" at bounding box center [674, 71] width 96 height 29
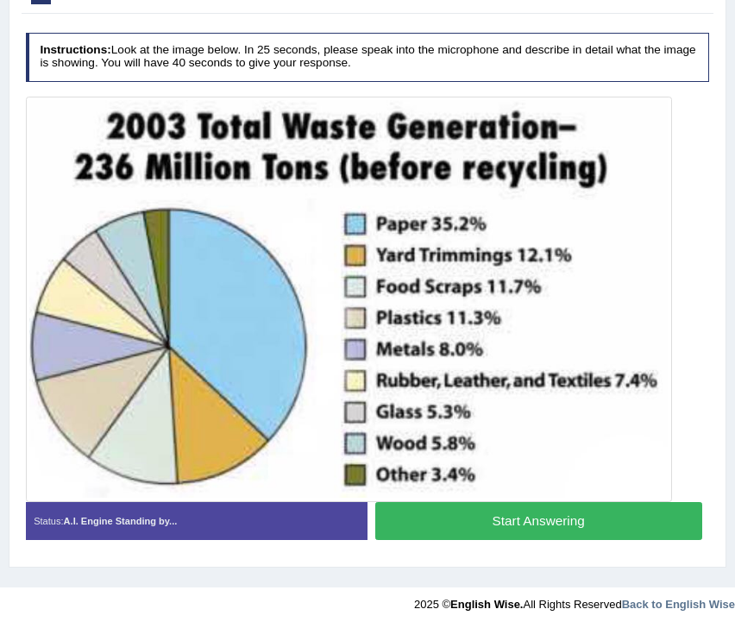
click at [450, 522] on button "Start Answering" at bounding box center [538, 520] width 327 height 37
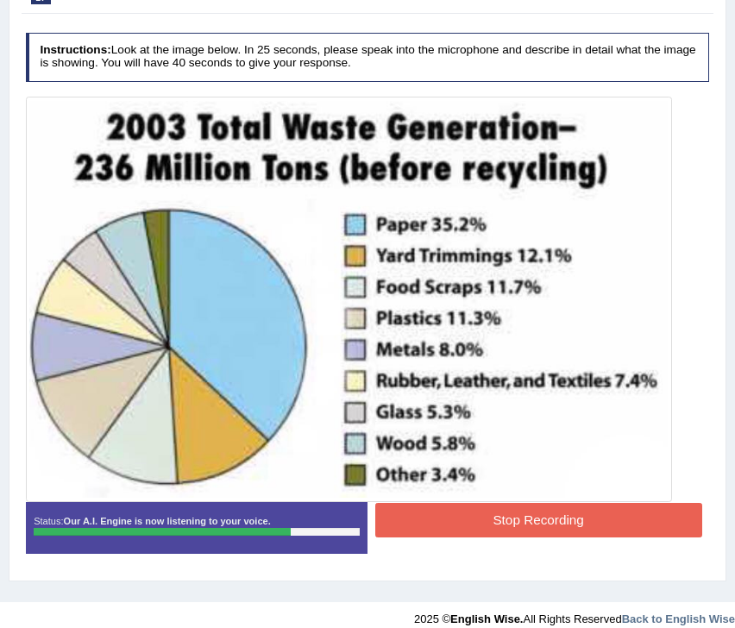
click at [450, 523] on button "Stop Recording" at bounding box center [538, 520] width 327 height 34
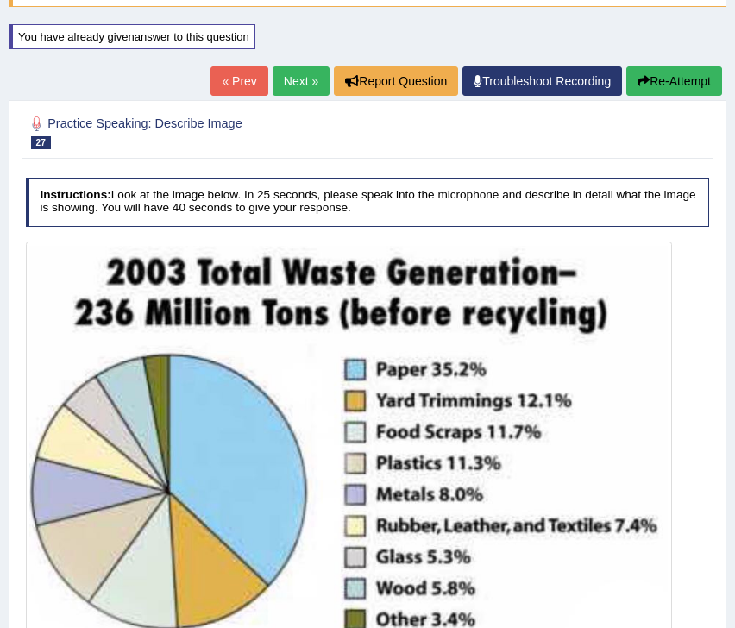
scroll to position [157, 0]
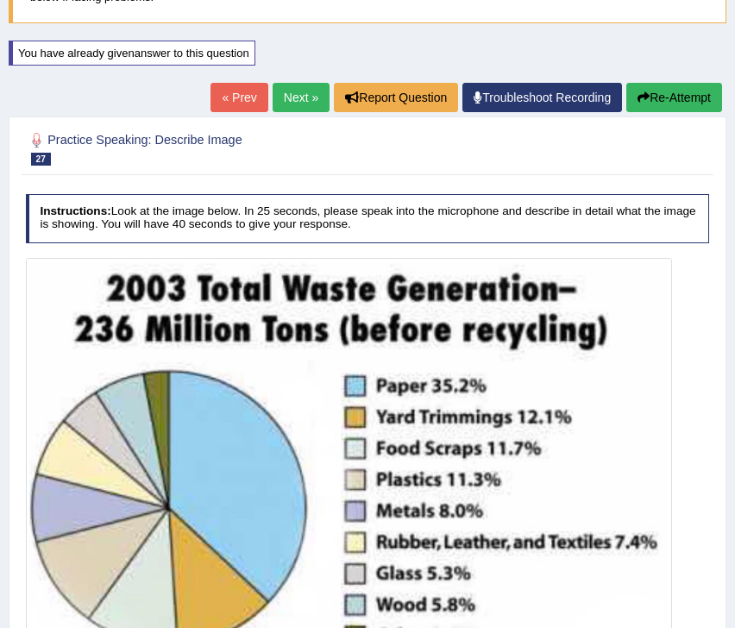
click at [290, 98] on link "Next »" at bounding box center [300, 97] width 57 height 29
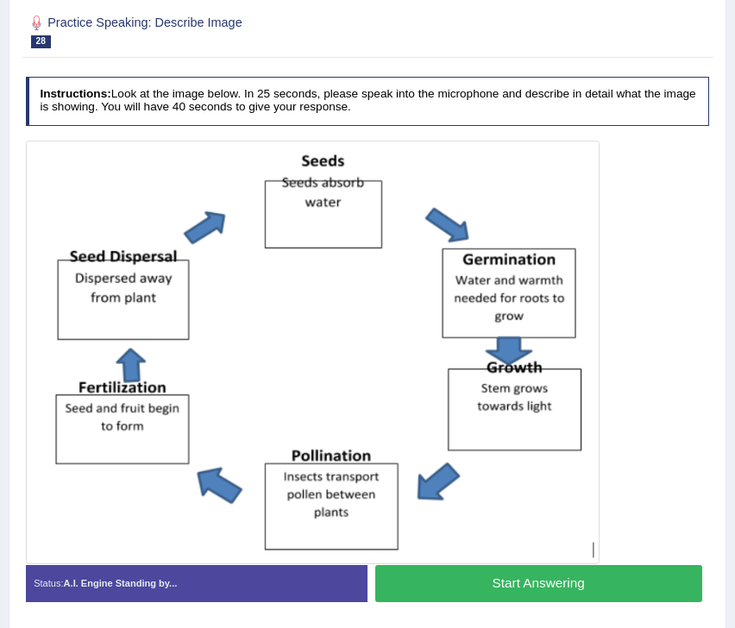
scroll to position [209, 0]
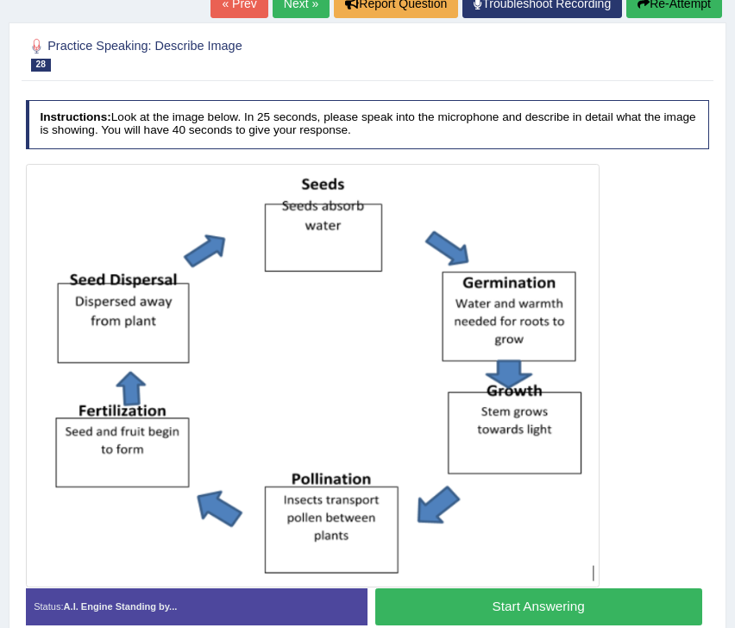
click at [431, 617] on button "Start Answering" at bounding box center [538, 606] width 327 height 37
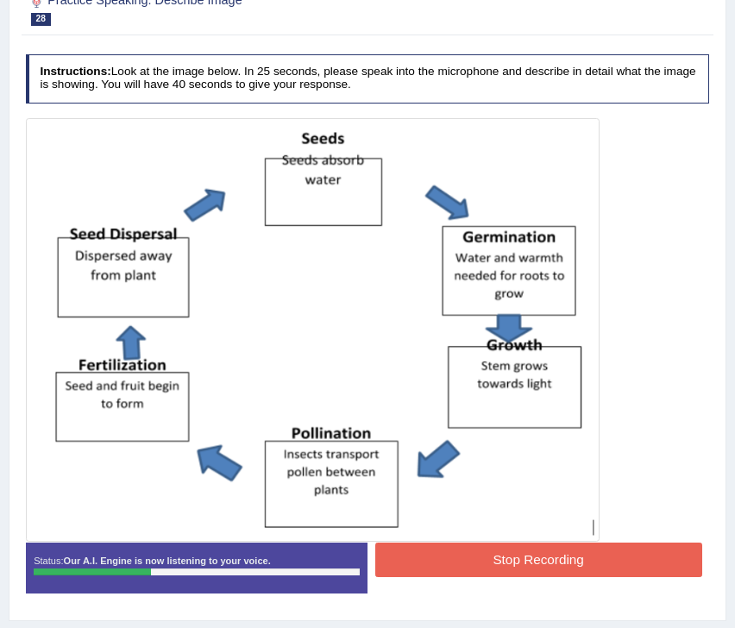
scroll to position [256, 0]
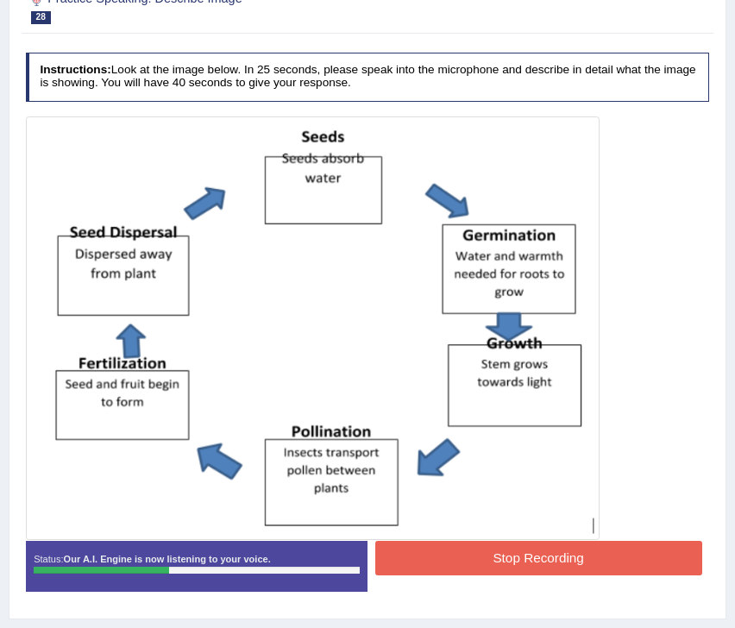
click at [459, 556] on button "Stop Recording" at bounding box center [538, 558] width 327 height 34
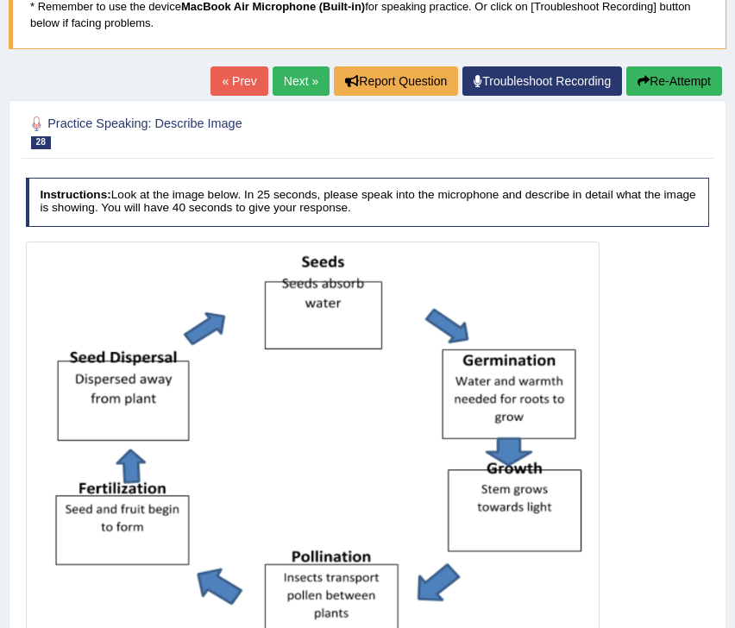
scroll to position [0, 0]
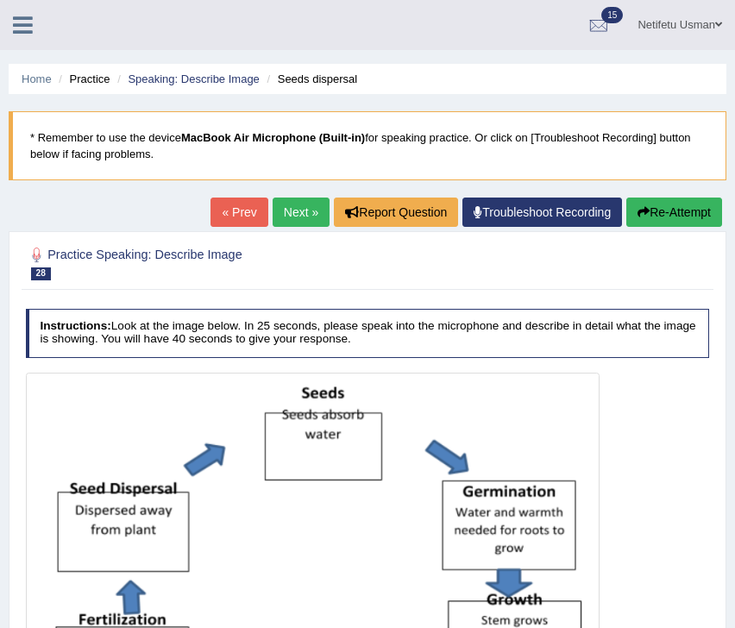
click at [219, 210] on link "« Prev" at bounding box center [238, 211] width 57 height 29
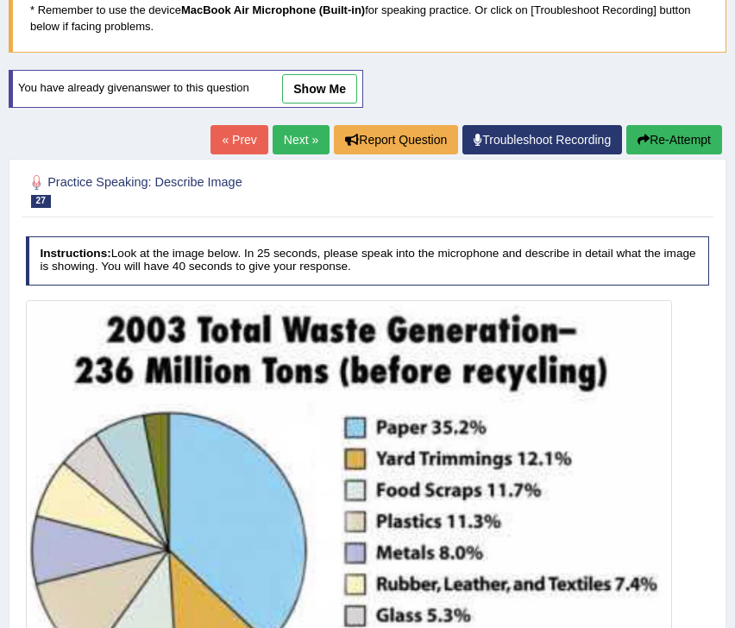
scroll to position [132, 0]
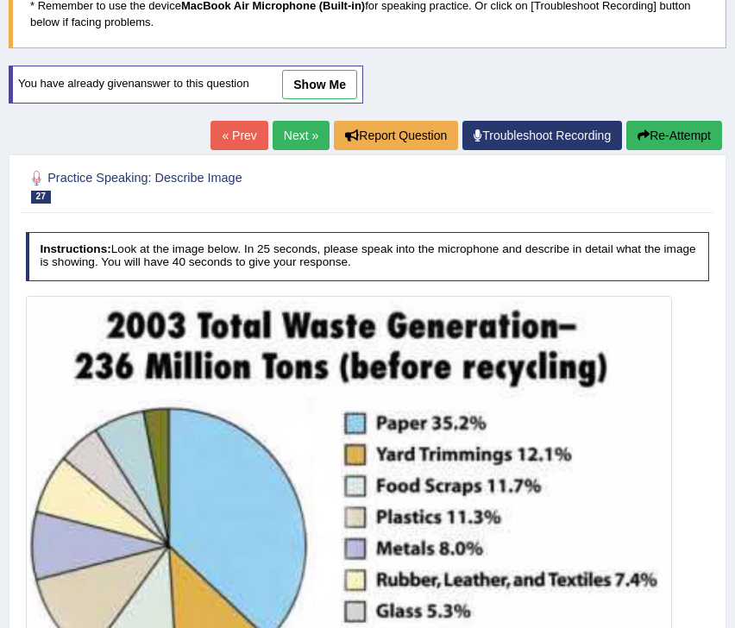
click at [670, 135] on button "Re-Attempt" at bounding box center [674, 135] width 96 height 29
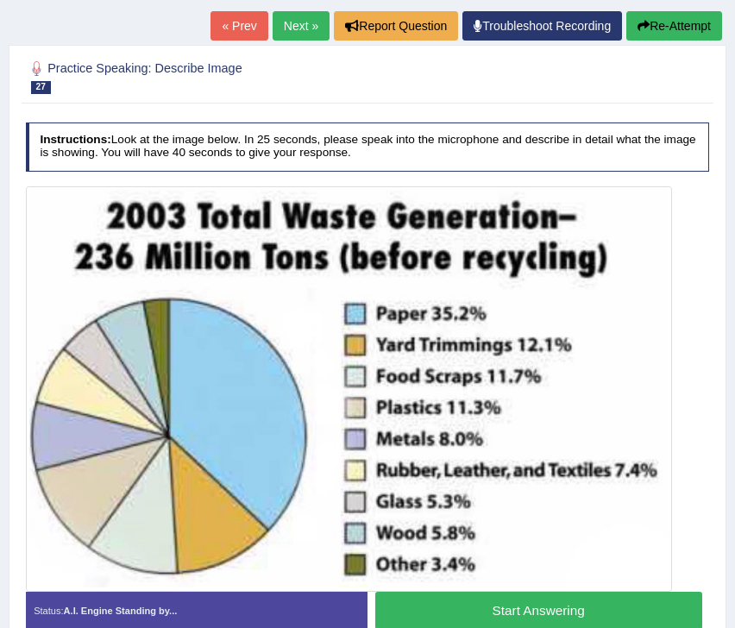
scroll to position [331, 0]
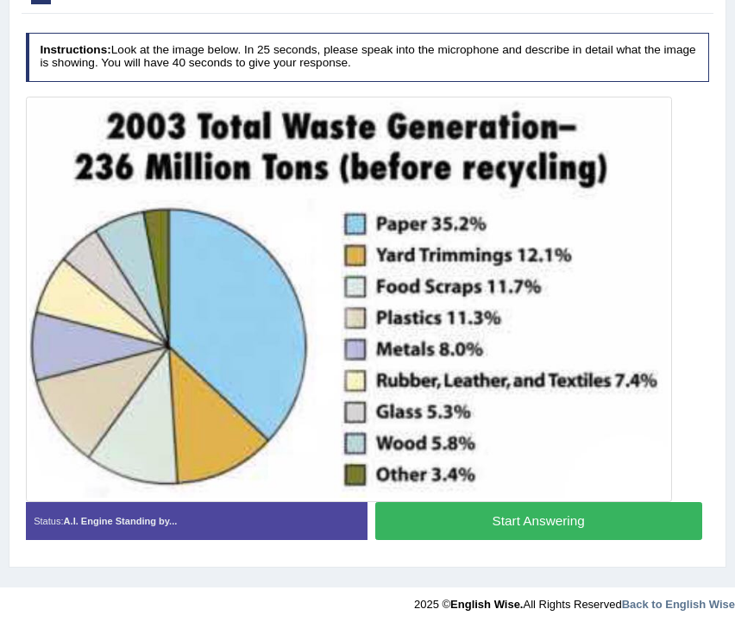
click at [429, 530] on button "Start Answering" at bounding box center [538, 520] width 327 height 37
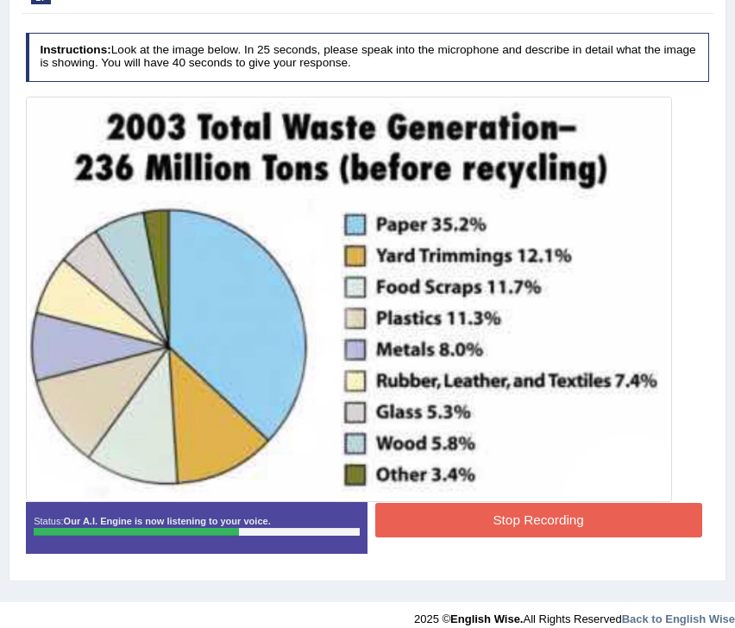
click at [430, 524] on button "Stop Recording" at bounding box center [538, 520] width 327 height 34
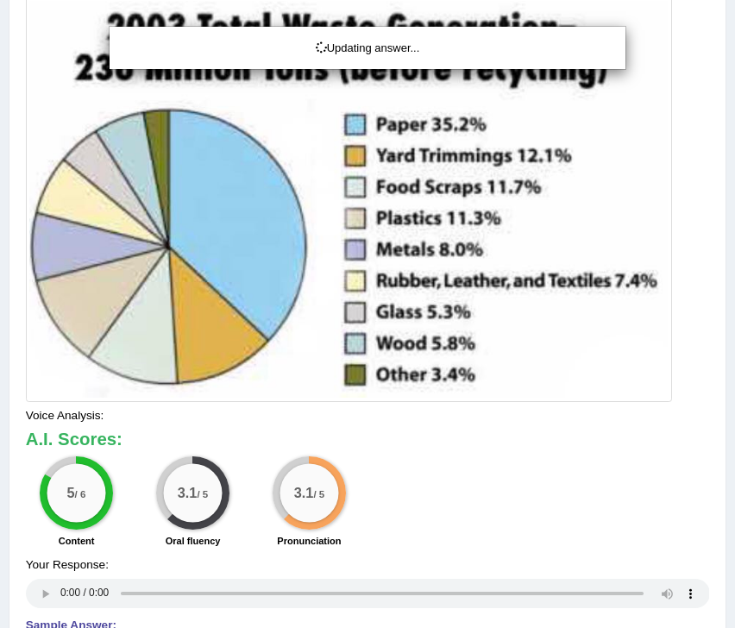
scroll to position [419, 0]
